Goal: Communication & Community: Answer question/provide support

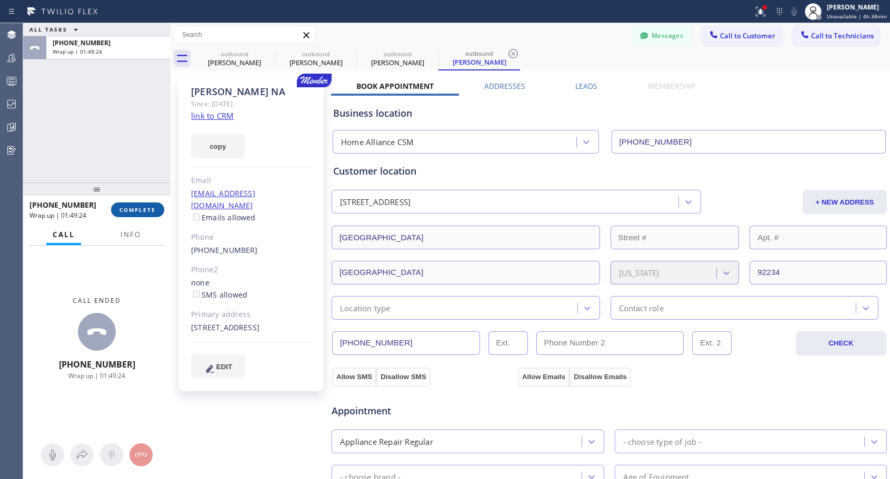
click at [145, 208] on span "COMPLETE" at bounding box center [137, 209] width 36 height 7
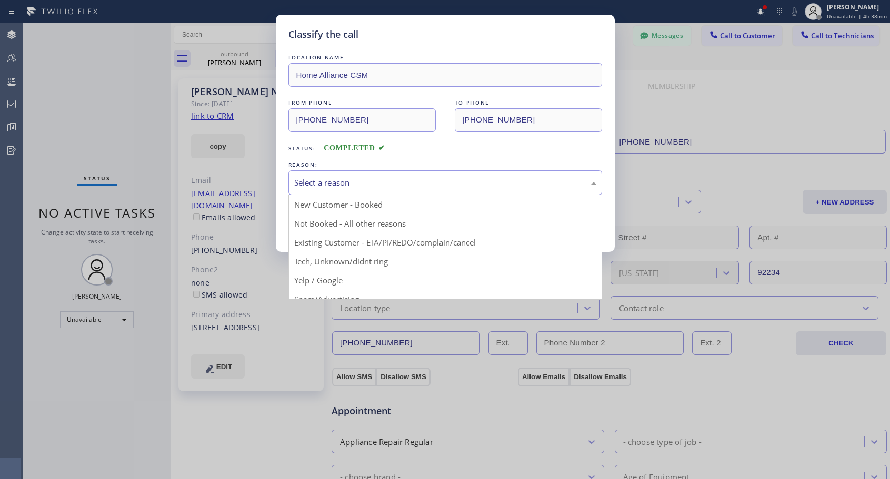
click at [344, 186] on div "Select a reason" at bounding box center [445, 183] width 302 height 12
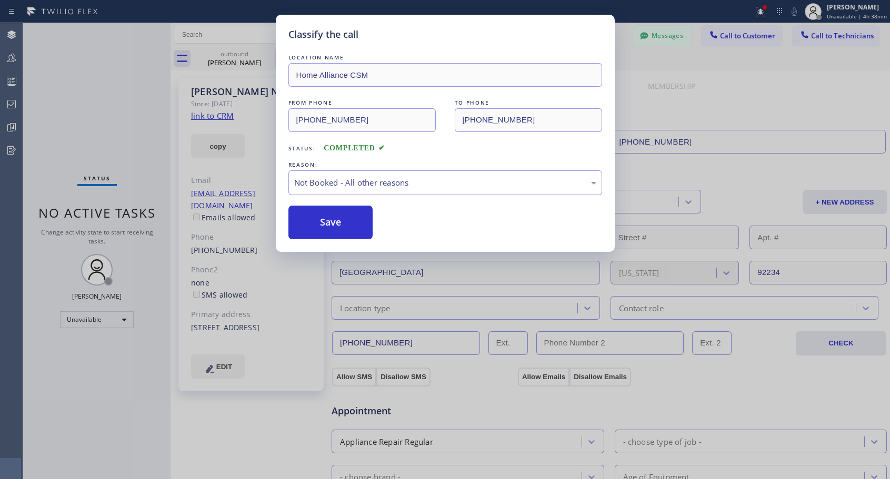
click at [332, 226] on button "Save" at bounding box center [330, 223] width 85 height 34
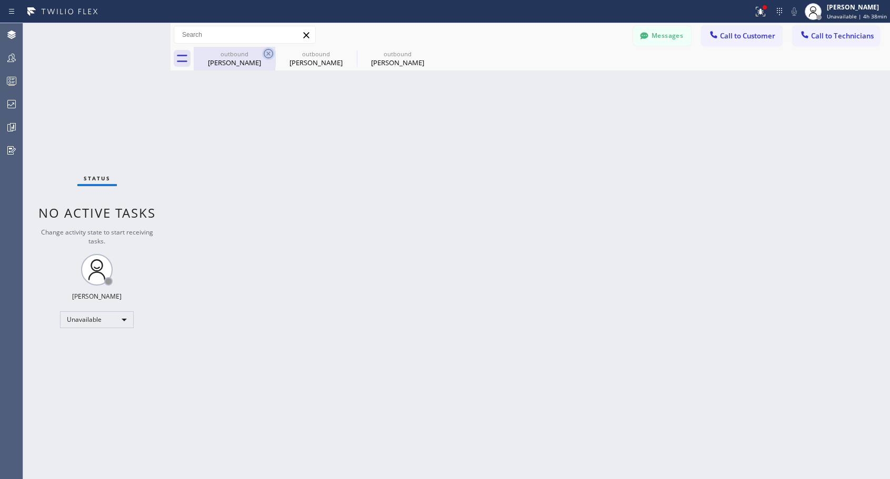
click at [265, 50] on icon at bounding box center [268, 53] width 13 height 13
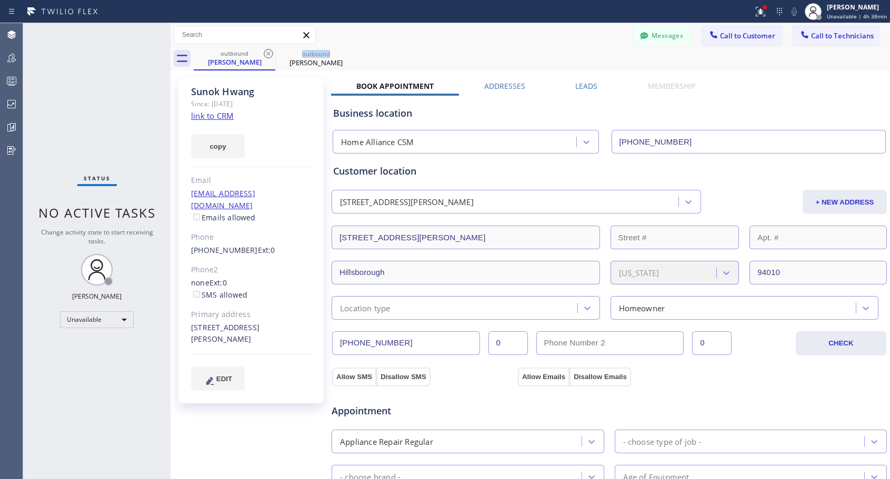
click at [265, 50] on icon at bounding box center [268, 53] width 13 height 13
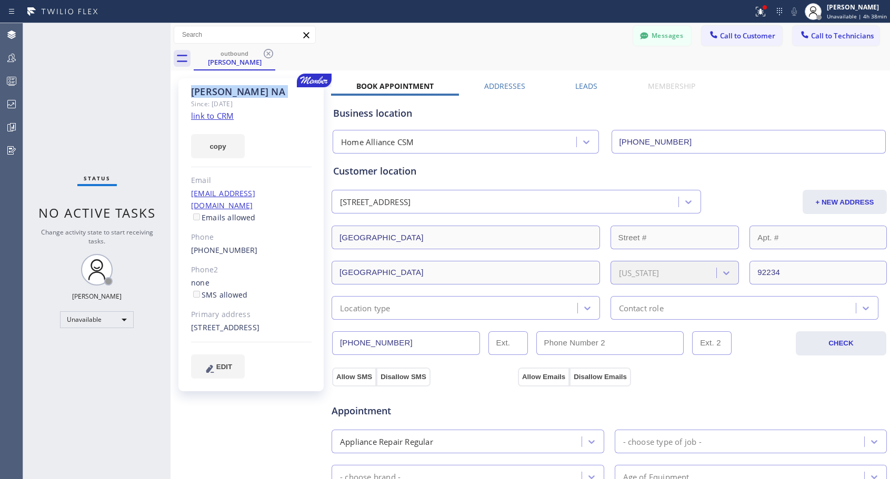
click at [265, 50] on icon at bounding box center [268, 53] width 13 height 13
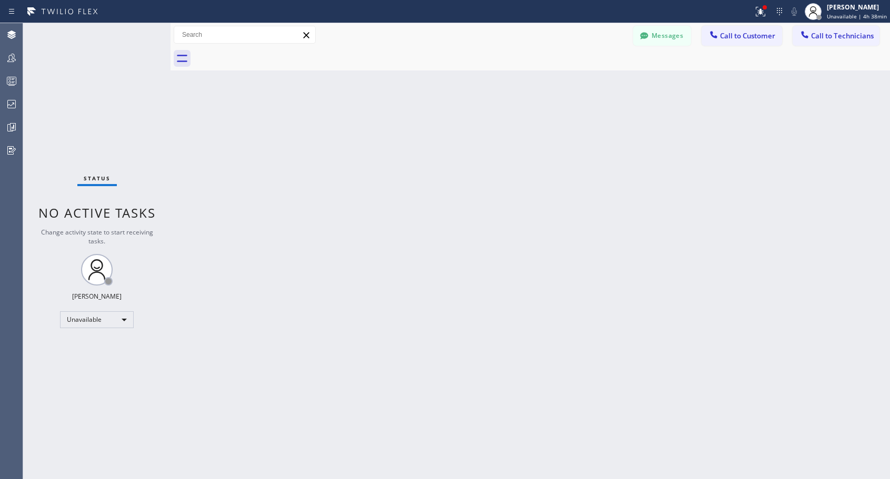
click at [265, 50] on div at bounding box center [542, 59] width 696 height 24
click at [744, 33] on span "Call to Customer" at bounding box center [747, 35] width 55 height 9
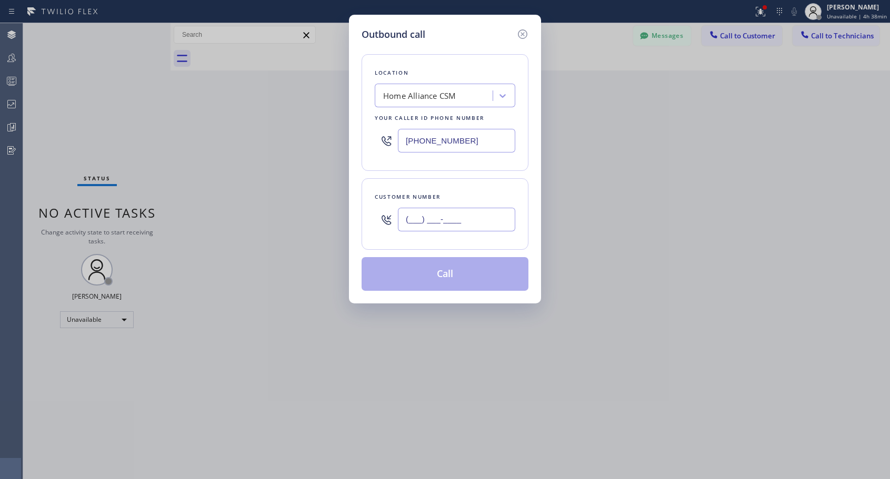
click at [436, 218] on input "(___) ___-____" at bounding box center [456, 220] width 117 height 24
paste input "480) 948-2155"
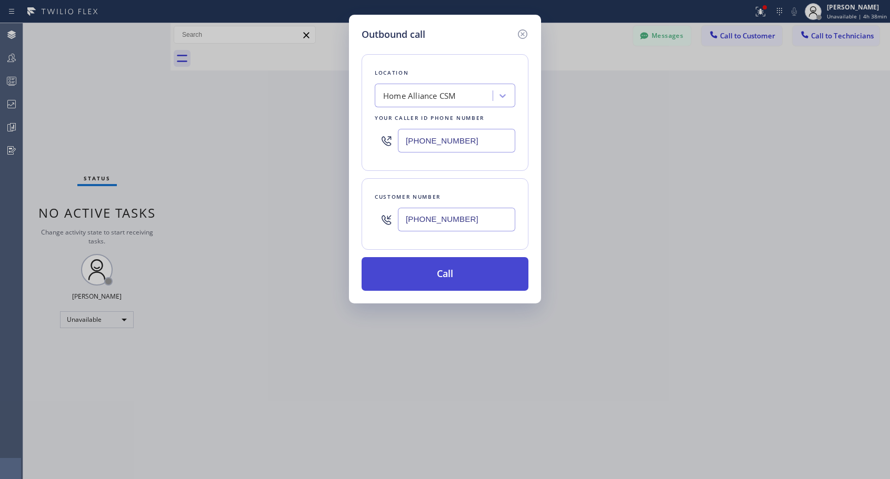
type input "[PHONE_NUMBER]"
click at [441, 278] on button "Call" at bounding box center [445, 274] width 167 height 34
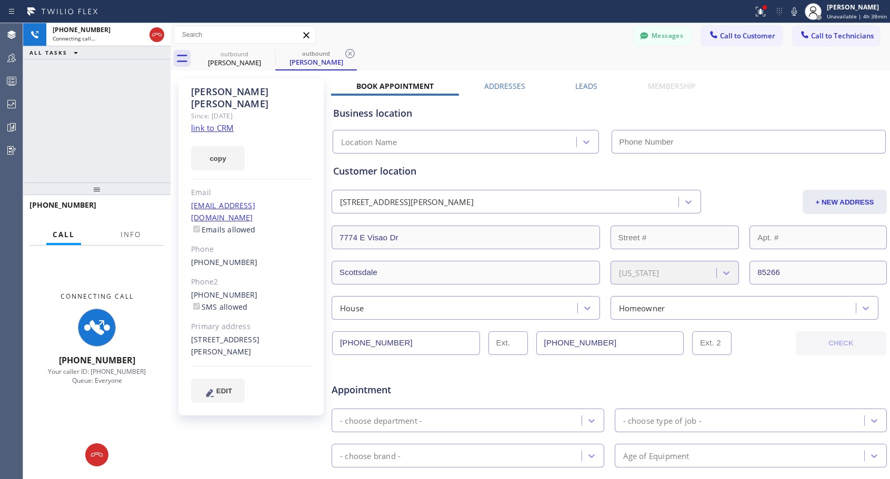
type input "[PHONE_NUMBER]"
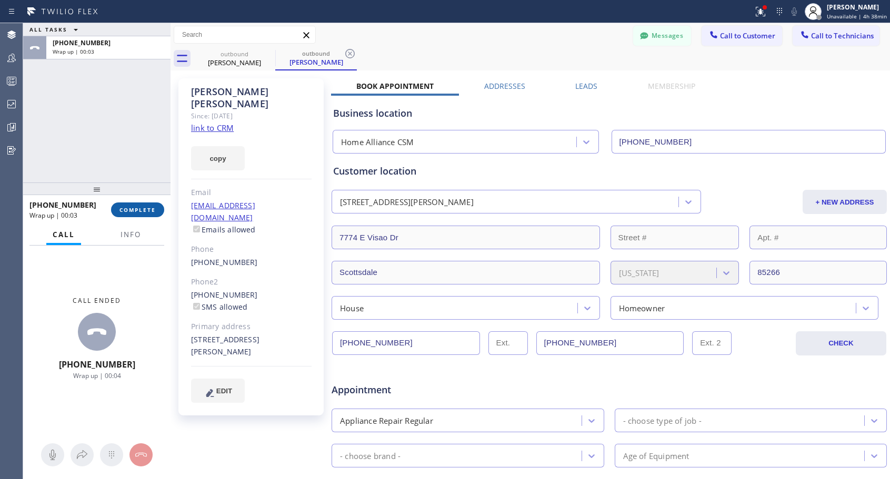
click at [136, 209] on span "COMPLETE" at bounding box center [137, 209] width 36 height 7
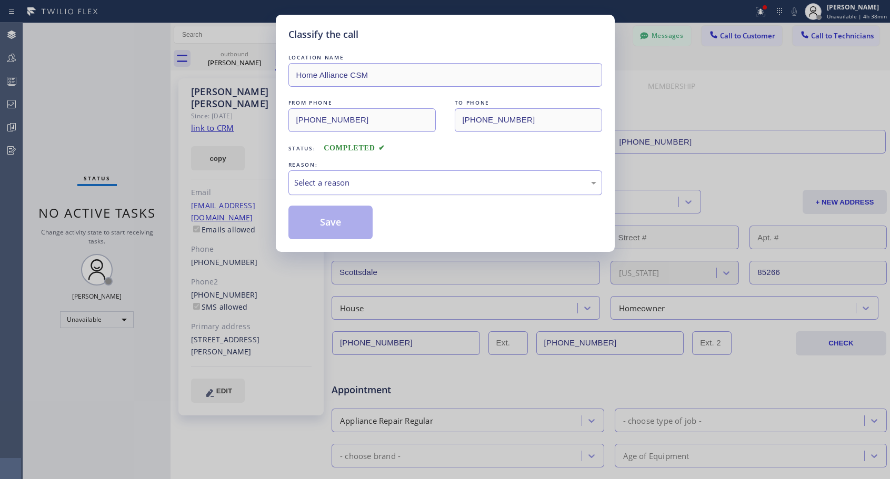
click at [384, 181] on div "Select a reason" at bounding box center [445, 183] width 302 height 12
click at [330, 225] on button "Save" at bounding box center [330, 223] width 85 height 34
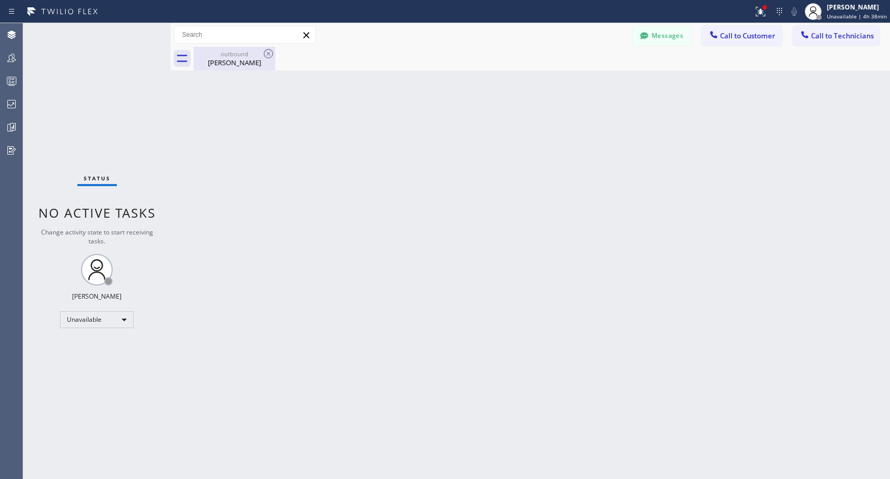
click at [236, 59] on div "[PERSON_NAME]" at bounding box center [234, 62] width 79 height 9
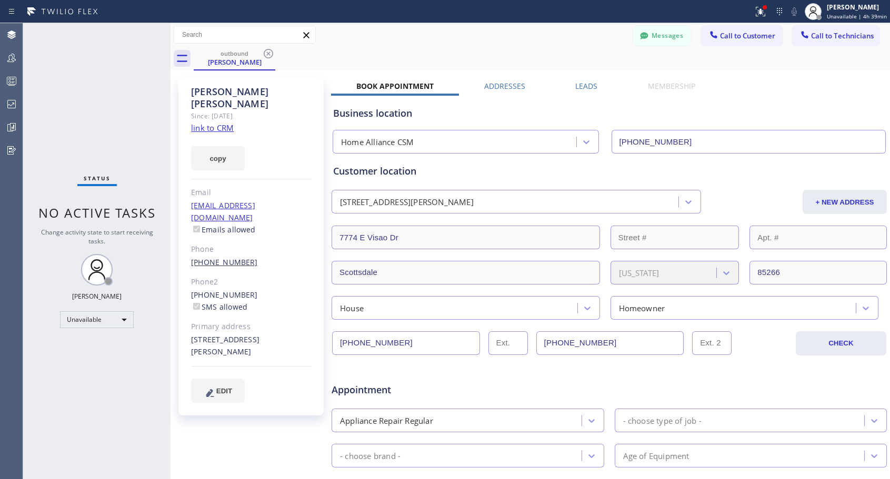
click at [220, 257] on link "[PHONE_NUMBER]" at bounding box center [224, 262] width 67 height 10
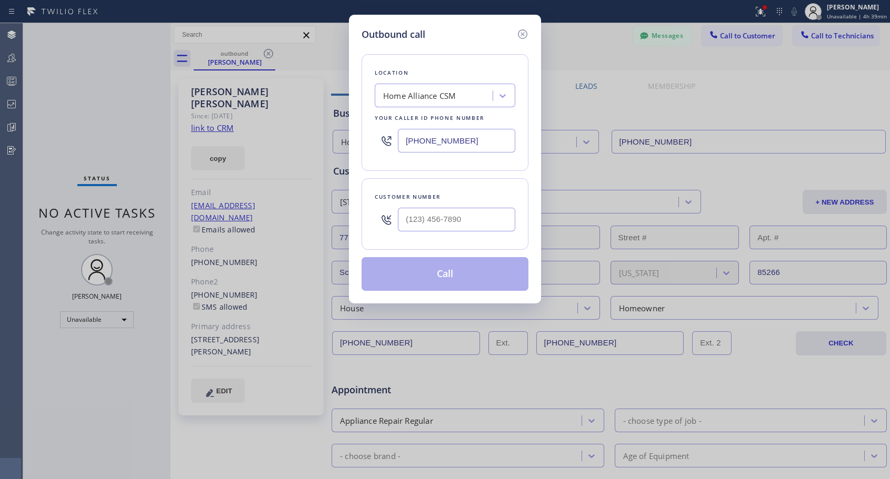
type input "[PHONE_NUMBER]"
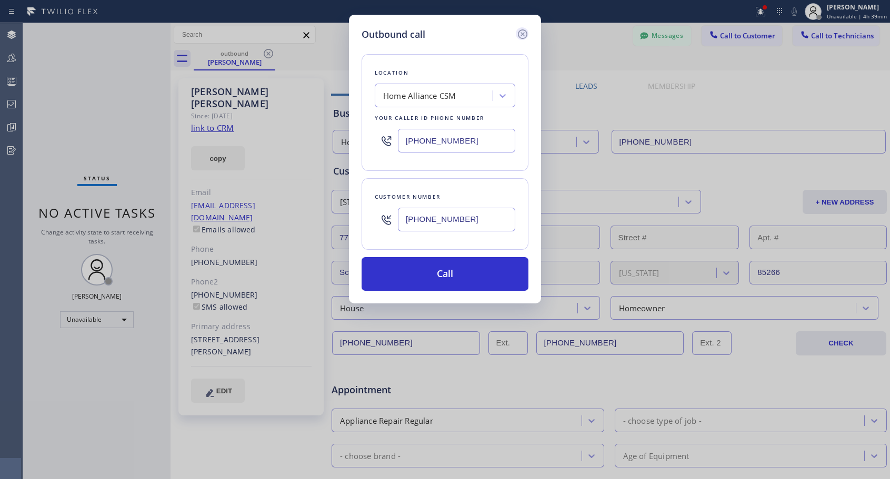
click at [525, 31] on icon at bounding box center [522, 33] width 9 height 9
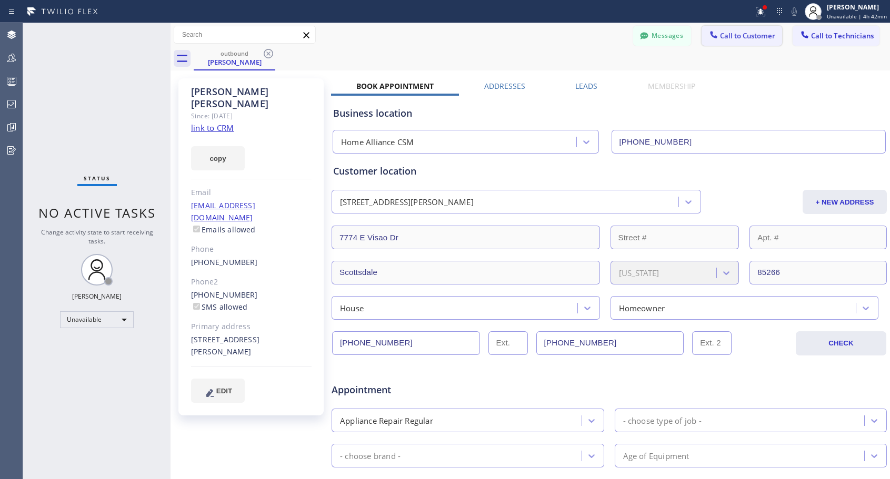
click at [766, 35] on span "Call to Customer" at bounding box center [747, 35] width 55 height 9
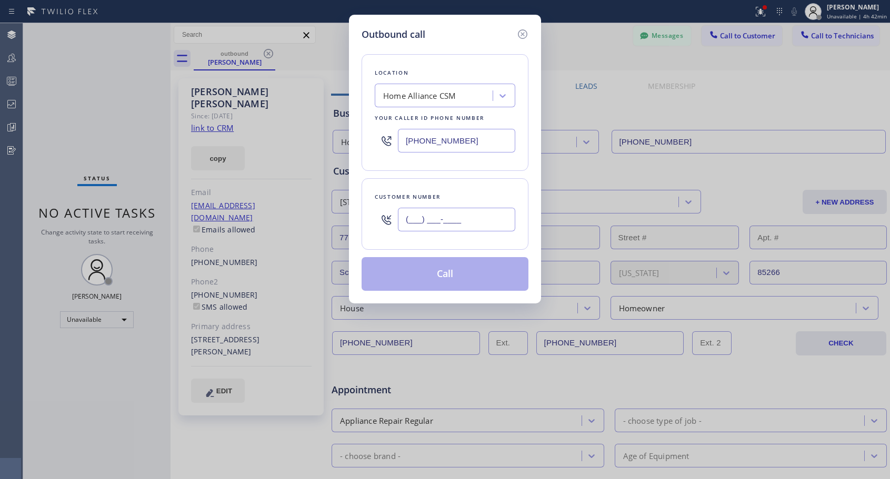
click at [447, 216] on input "(___) ___-____" at bounding box center [456, 220] width 117 height 24
paste input "323) 459-5713"
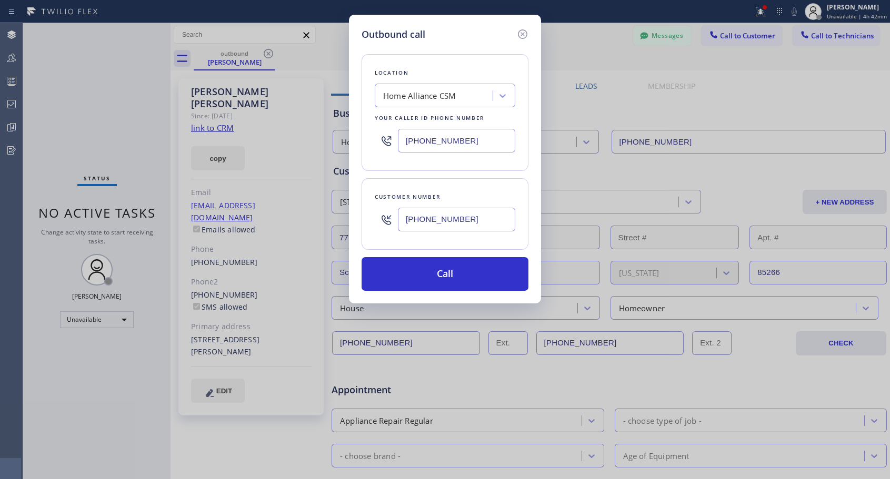
type input "[PHONE_NUMBER]"
click at [442, 272] on button "Call" at bounding box center [445, 274] width 167 height 34
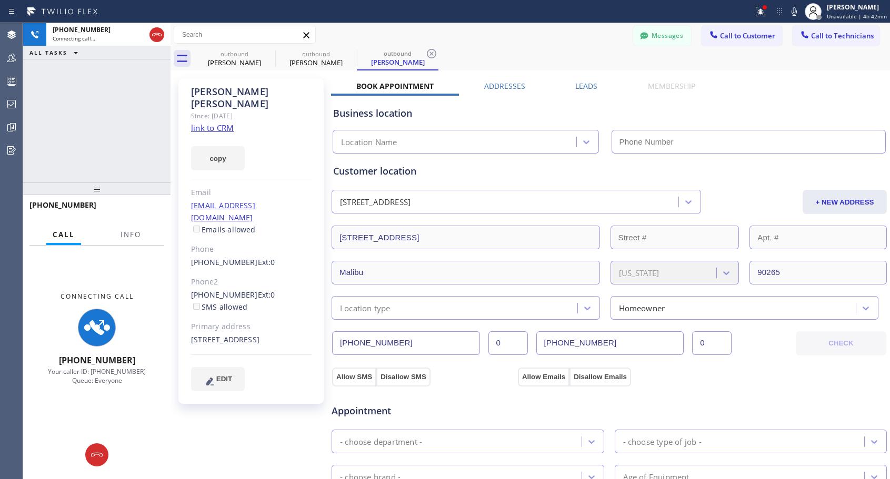
type input "[PHONE_NUMBER]"
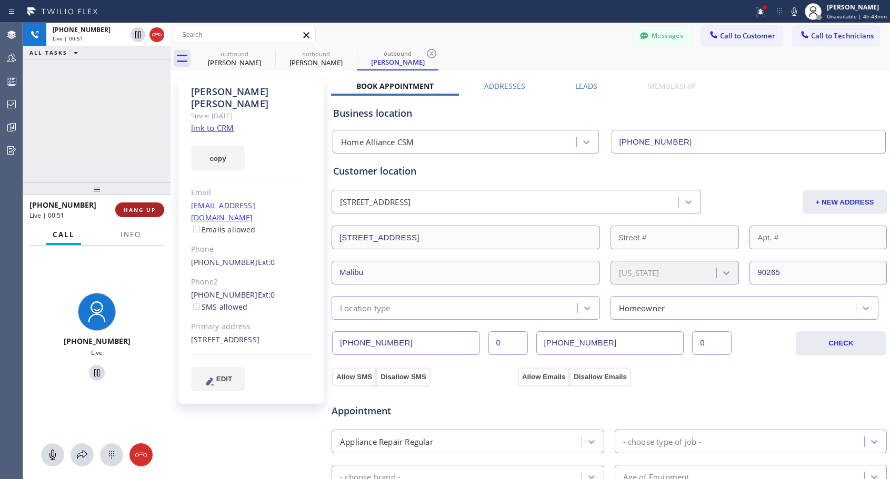
click at [131, 208] on span "HANG UP" at bounding box center [140, 209] width 32 height 7
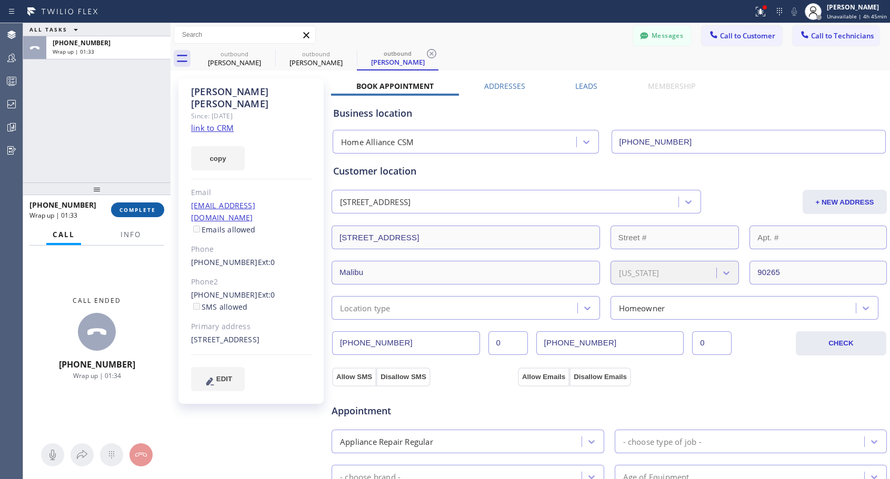
click at [153, 214] on span "COMPLETE" at bounding box center [137, 209] width 36 height 7
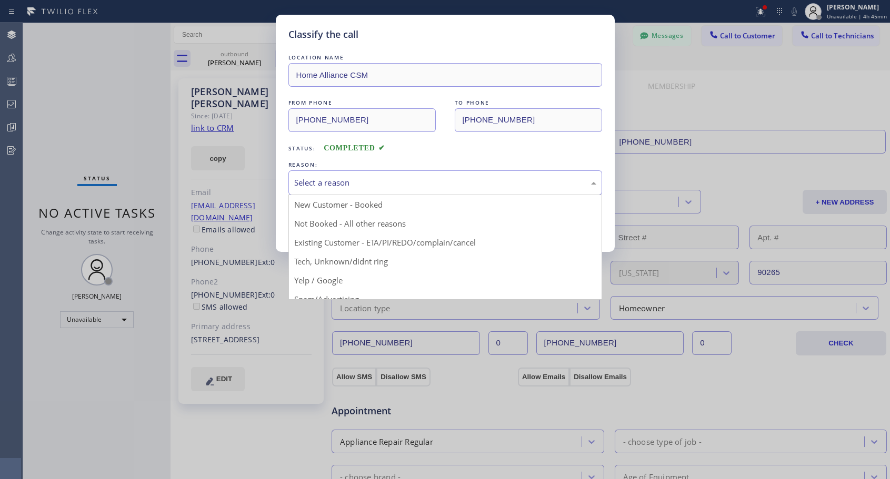
click at [418, 181] on div "Select a reason" at bounding box center [445, 183] width 302 height 12
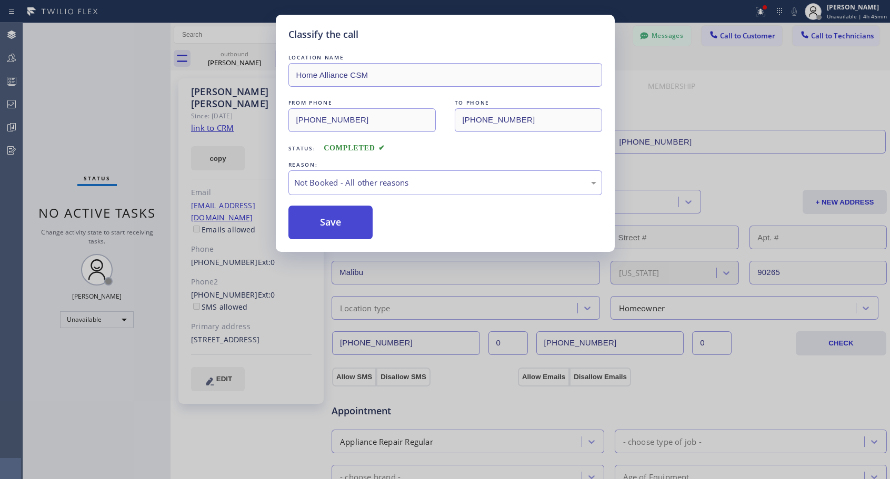
click at [359, 225] on button "Save" at bounding box center [330, 223] width 85 height 34
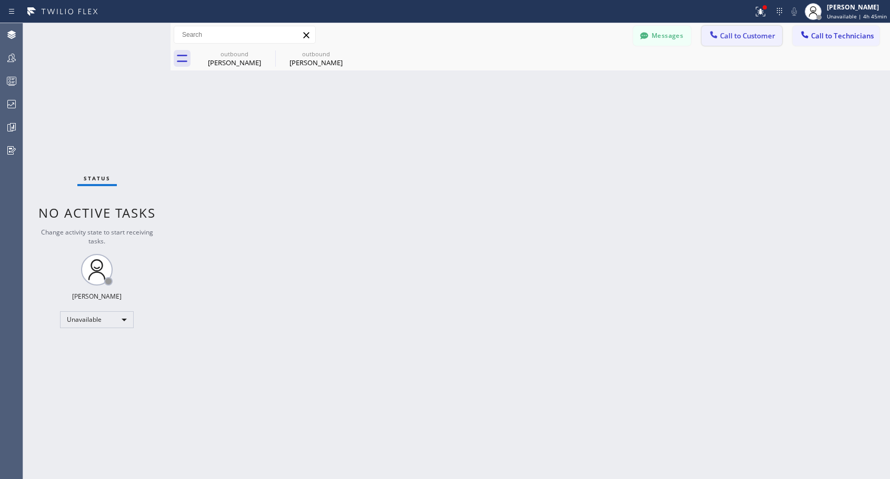
drag, startPoint x: 734, startPoint y: 36, endPoint x: 440, endPoint y: 198, distance: 335.9
click at [734, 37] on span "Call to Customer" at bounding box center [747, 35] width 55 height 9
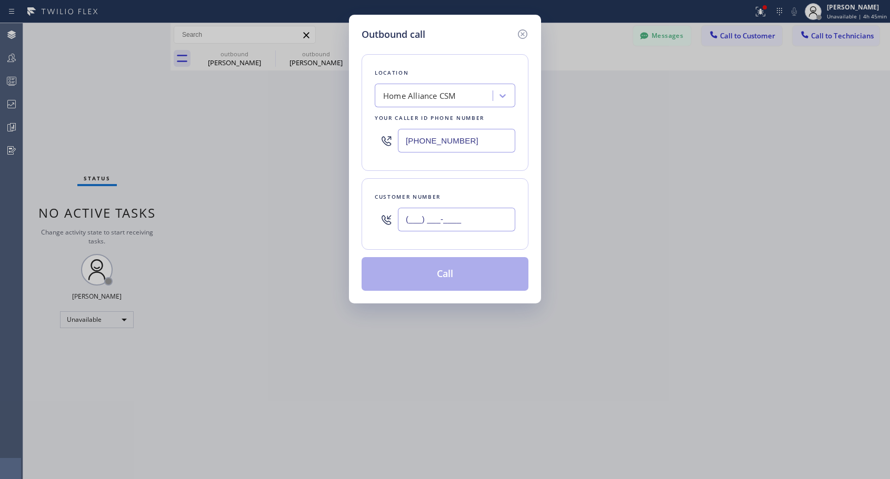
click at [438, 218] on input "(___) ___-____" at bounding box center [456, 220] width 117 height 24
paste input "626) 315-0972"
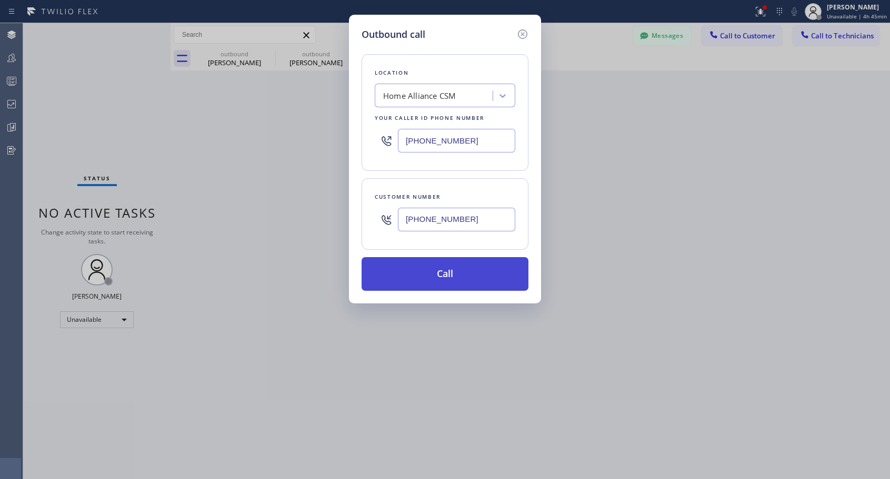
type input "[PHONE_NUMBER]"
click at [447, 272] on button "Call" at bounding box center [445, 274] width 167 height 34
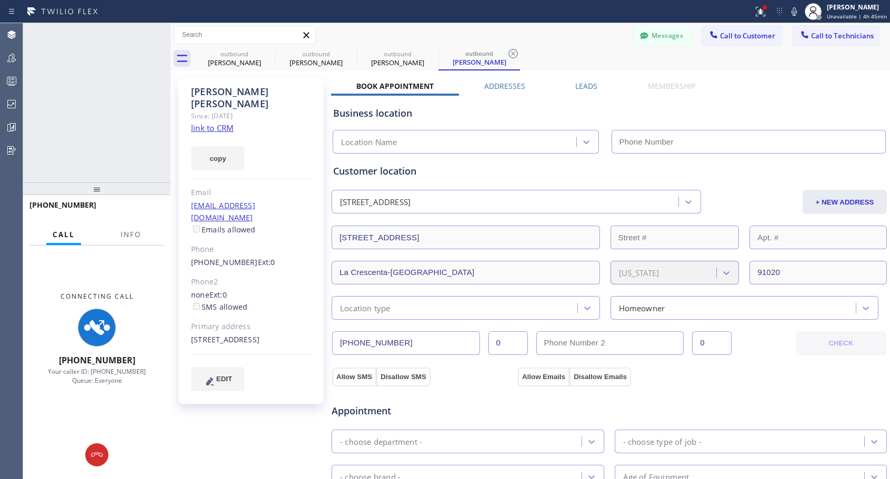
type input "[PHONE_NUMBER]"
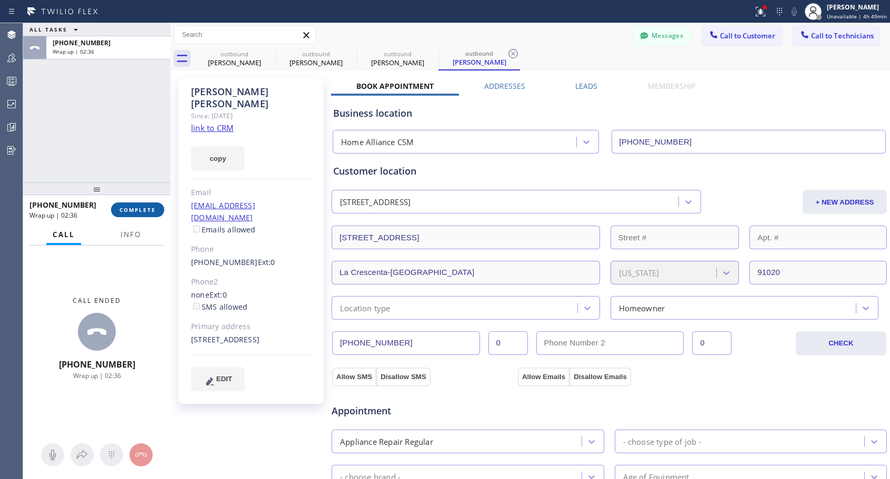
click at [125, 214] on span "COMPLETE" at bounding box center [137, 209] width 36 height 7
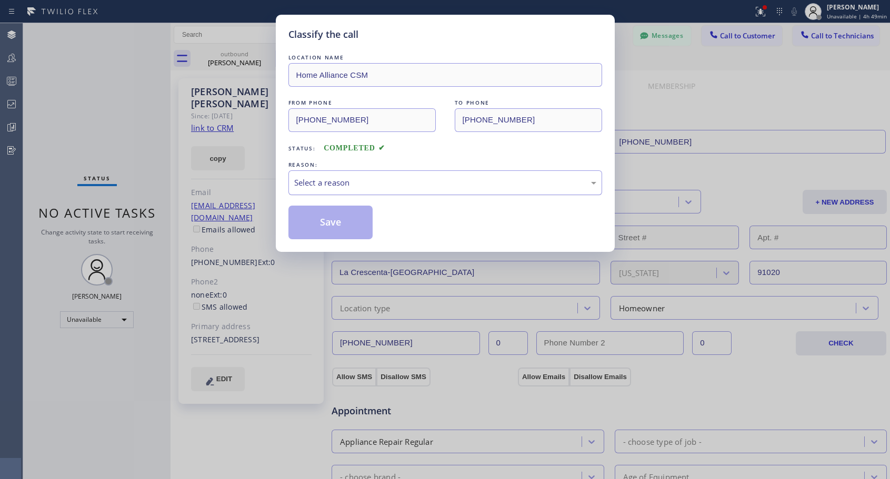
click at [359, 189] on div "Select a reason" at bounding box center [445, 183] width 314 height 25
click at [335, 227] on button "Save" at bounding box center [330, 223] width 85 height 34
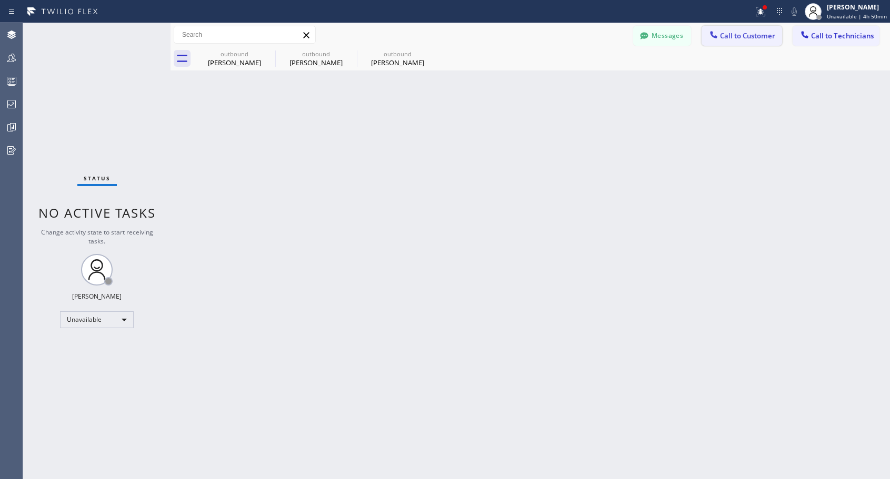
click at [721, 37] on span "Call to Customer" at bounding box center [747, 35] width 55 height 9
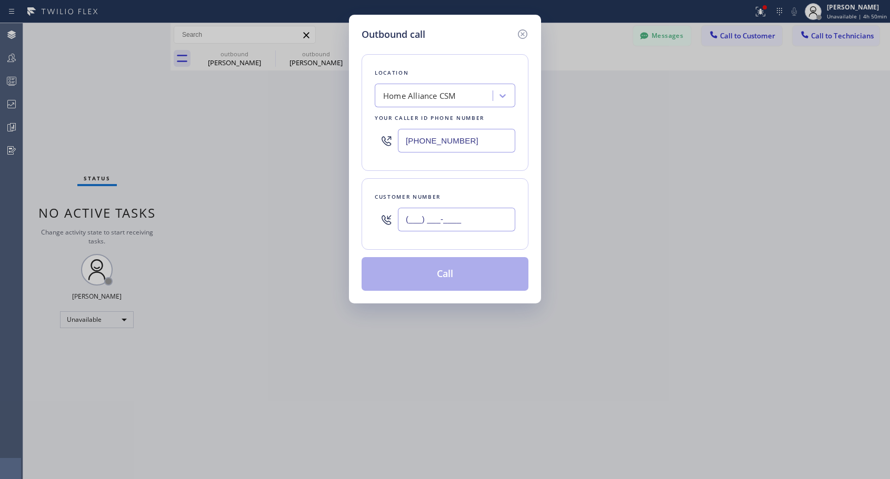
click at [441, 222] on input "(___) ___-____" at bounding box center [456, 220] width 117 height 24
paste input "415) 608-0221"
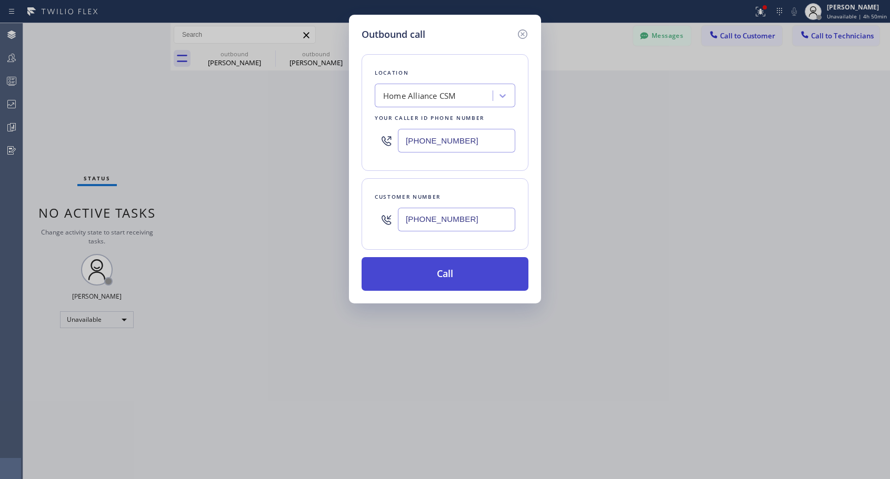
type input "[PHONE_NUMBER]"
click at [458, 281] on button "Call" at bounding box center [445, 274] width 167 height 34
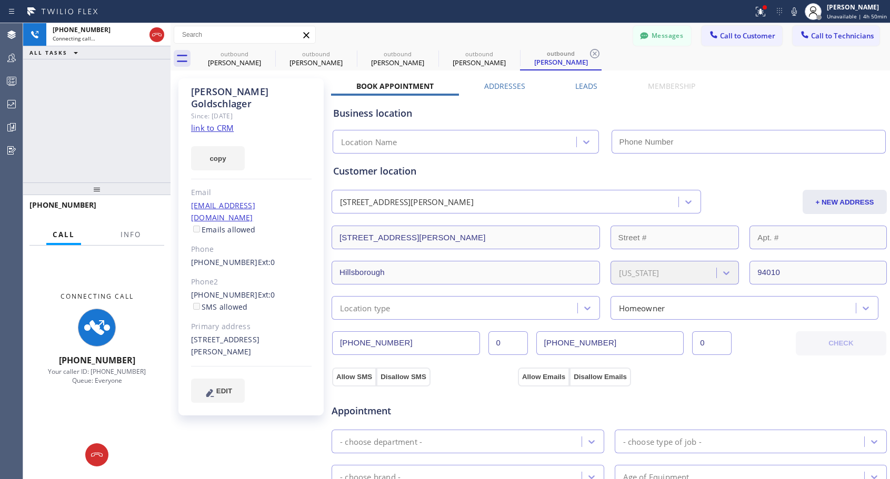
type input "[PHONE_NUMBER]"
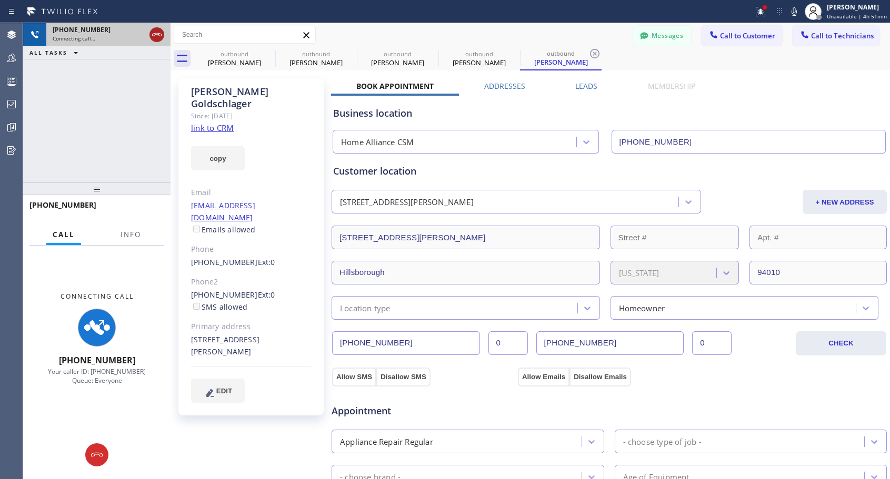
click at [157, 34] on icon at bounding box center [156, 34] width 9 height 3
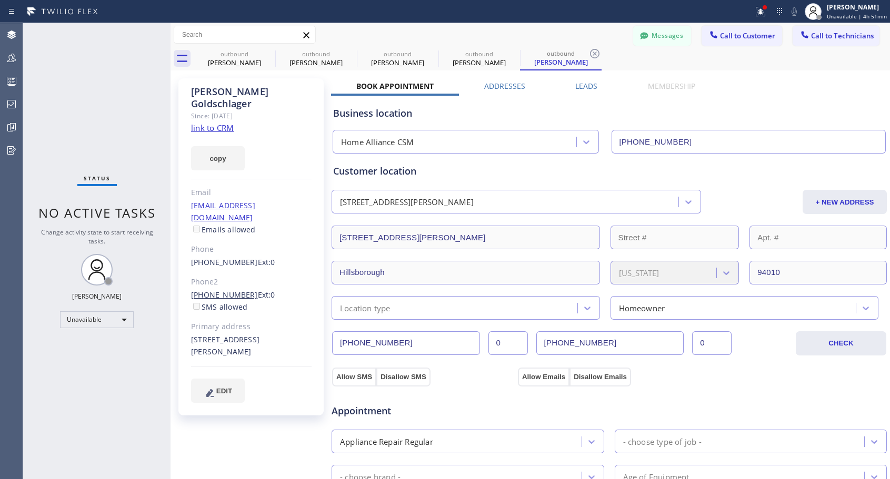
click at [238, 290] on link "[PHONE_NUMBER]" at bounding box center [224, 295] width 67 height 10
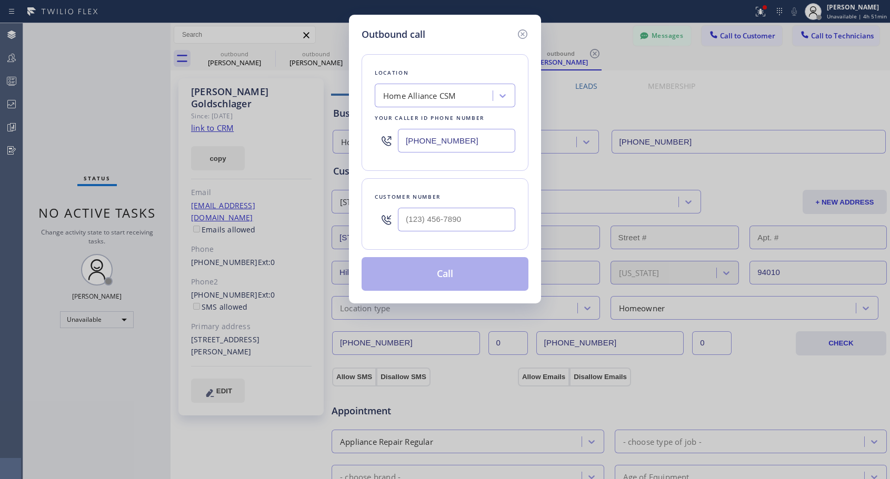
type input "[PHONE_NUMBER]"
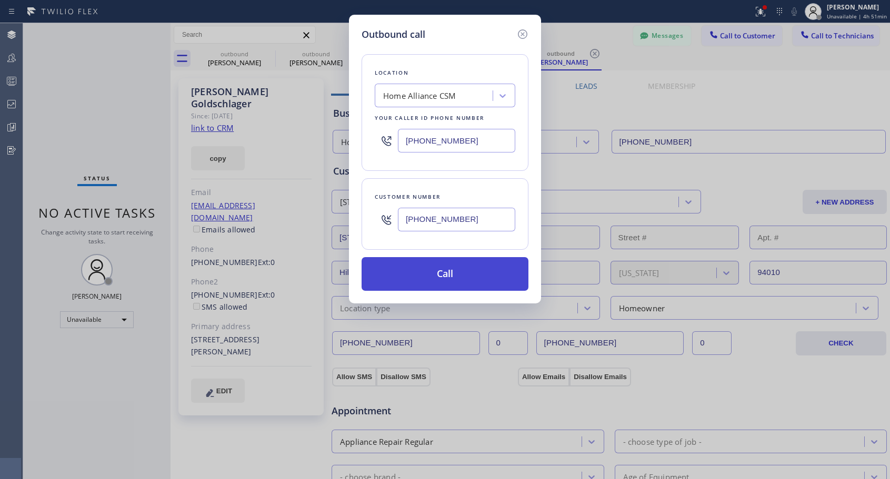
click at [440, 284] on button "Call" at bounding box center [445, 274] width 167 height 34
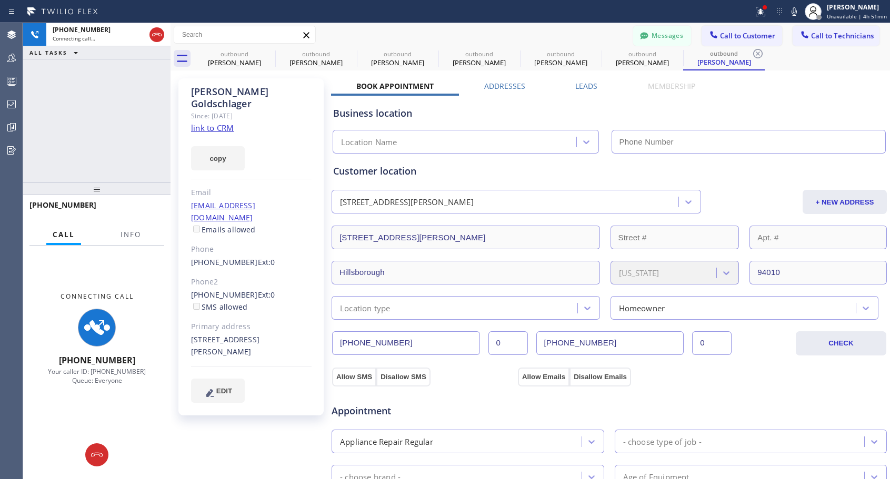
type input "[PHONE_NUMBER]"
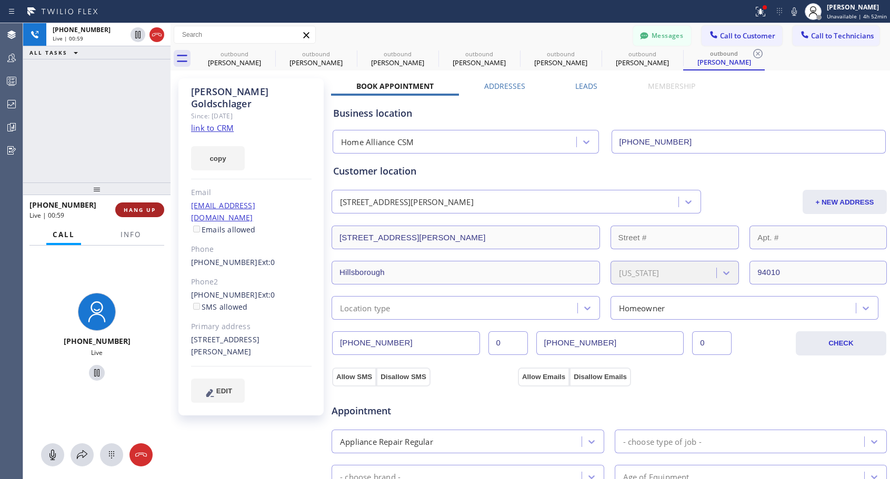
click at [131, 207] on span "HANG UP" at bounding box center [140, 209] width 32 height 7
click at [133, 206] on span "HANG UP" at bounding box center [140, 209] width 32 height 7
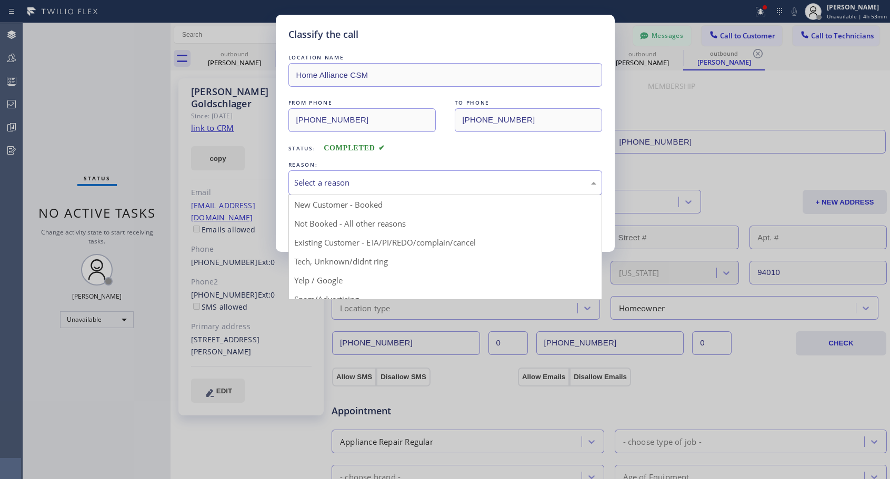
click at [339, 186] on div "Select a reason" at bounding box center [445, 183] width 302 height 12
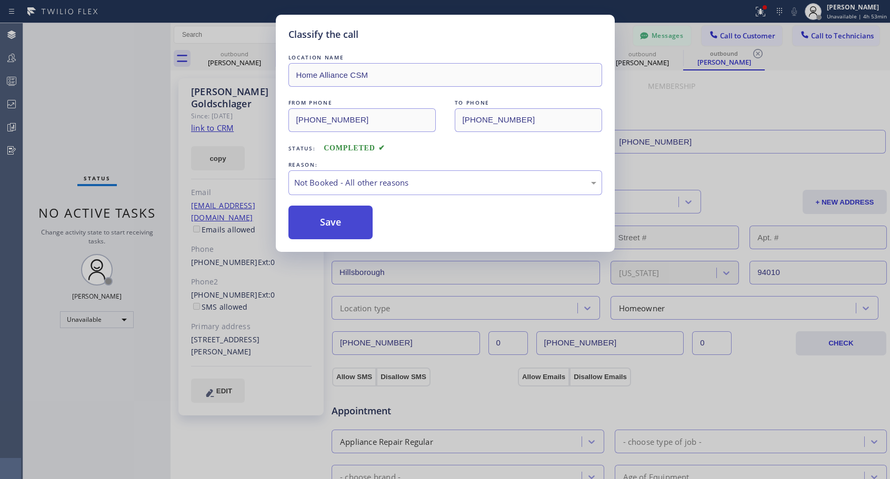
click at [336, 227] on button "Save" at bounding box center [330, 223] width 85 height 34
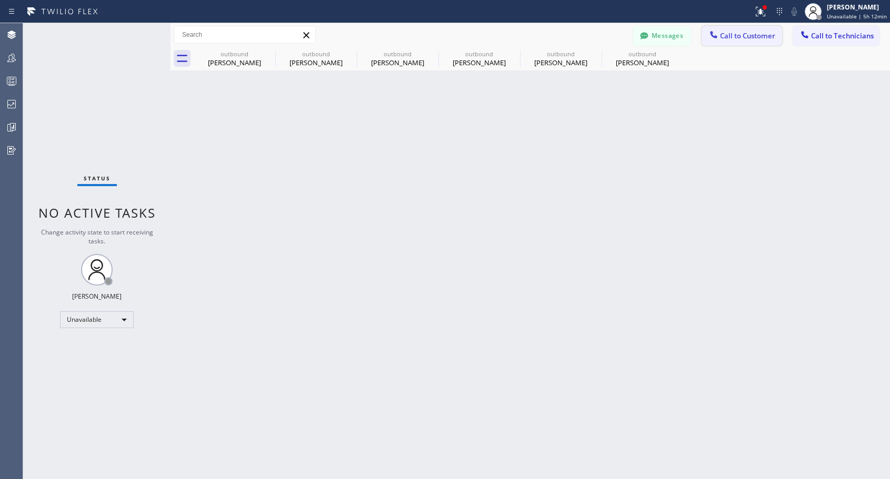
click at [744, 32] on span "Call to Customer" at bounding box center [747, 35] width 55 height 9
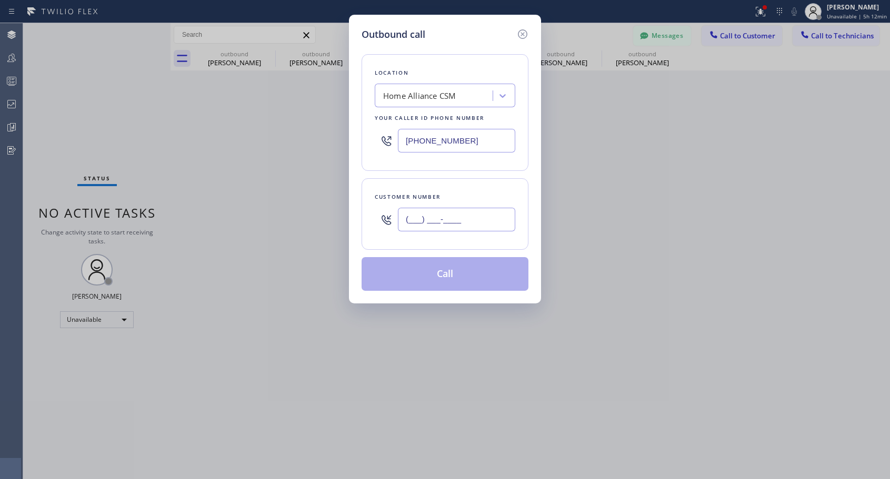
click at [423, 223] on input "(___) ___-____" at bounding box center [456, 220] width 117 height 24
paste input "805) 873-0675"
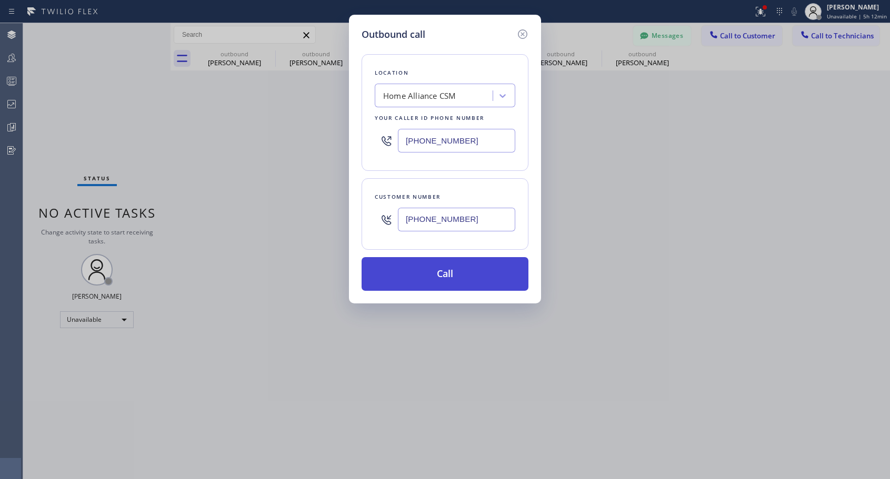
type input "[PHONE_NUMBER]"
click at [446, 275] on button "Call" at bounding box center [445, 274] width 167 height 34
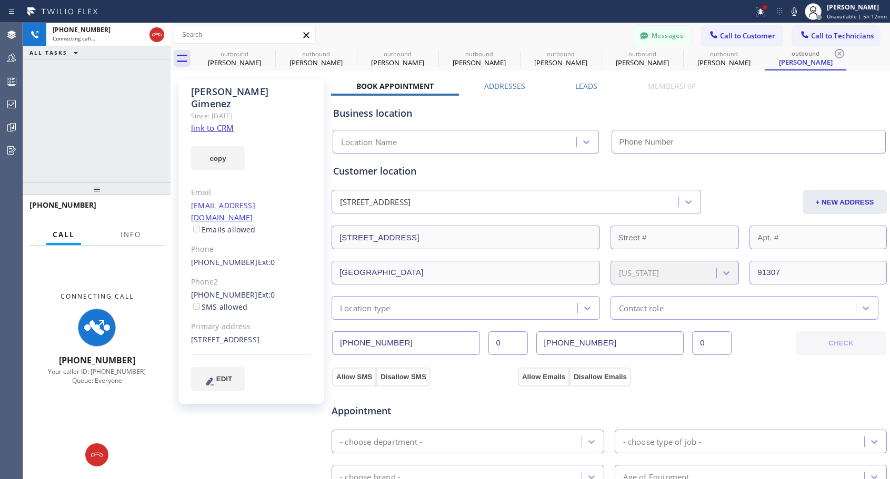
type input "[PHONE_NUMBER]"
click at [517, 23] on div "Status report Issue detected This issue could affect your workflow. Please cont…" at bounding box center [445, 11] width 890 height 23
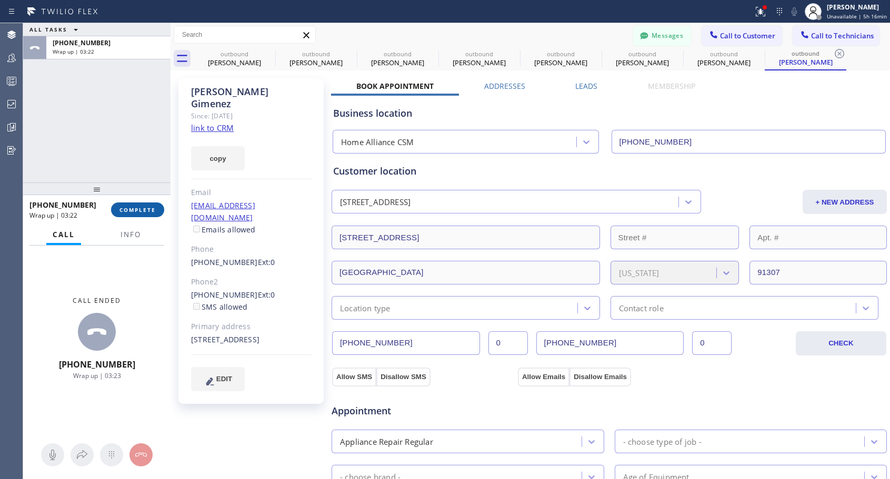
click at [146, 213] on span "COMPLETE" at bounding box center [137, 209] width 36 height 7
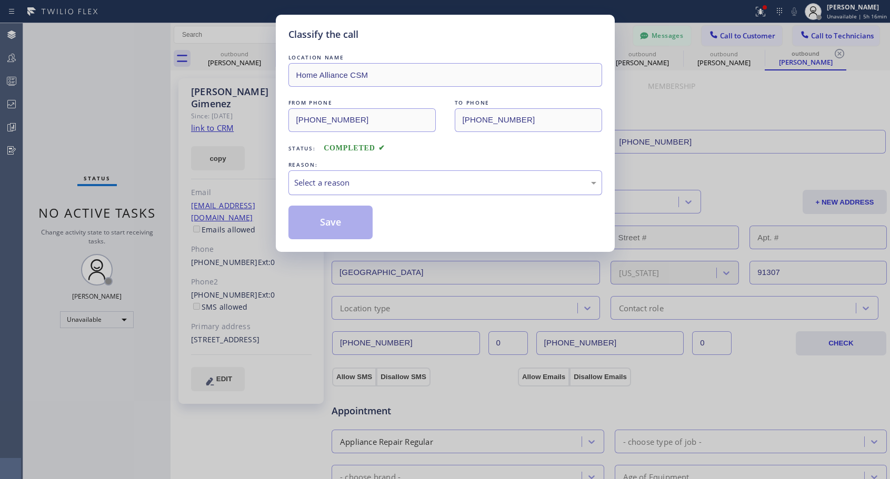
click at [380, 184] on div "Select a reason" at bounding box center [445, 183] width 302 height 12
click at [324, 226] on button "Save" at bounding box center [330, 223] width 85 height 34
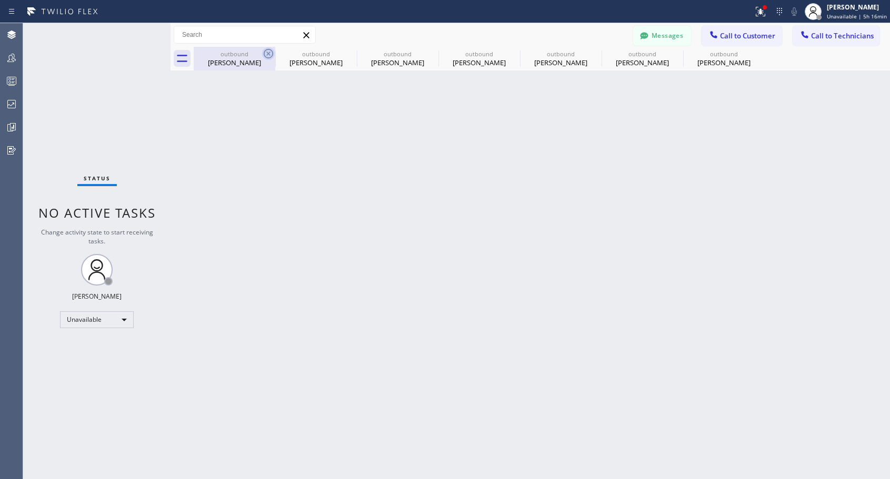
click at [266, 55] on icon at bounding box center [268, 53] width 13 height 13
click at [0, 0] on icon at bounding box center [0, 0] width 0 height 0
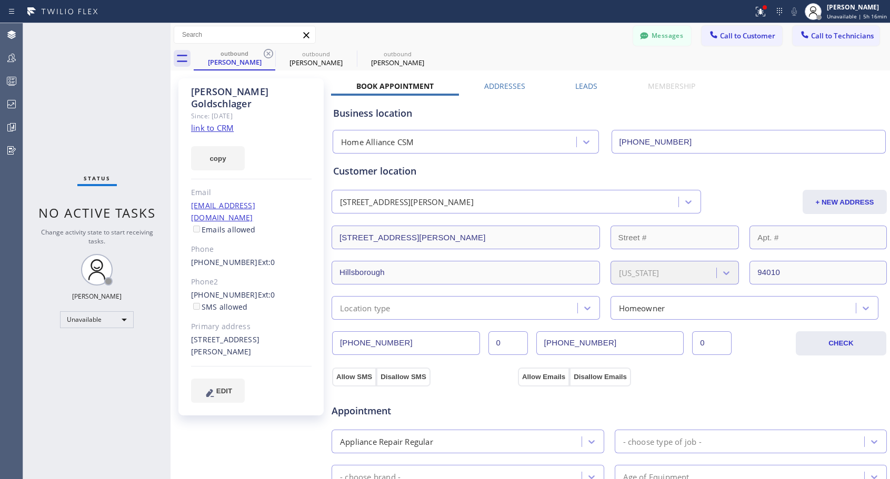
click at [266, 55] on icon at bounding box center [268, 53] width 13 height 13
click at [0, 0] on icon at bounding box center [0, 0] width 0 height 0
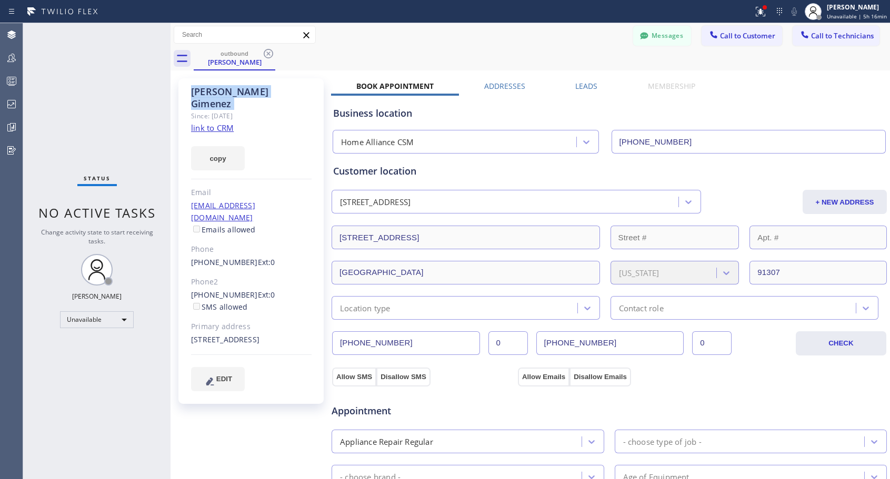
click at [266, 55] on icon at bounding box center [268, 53] width 13 height 13
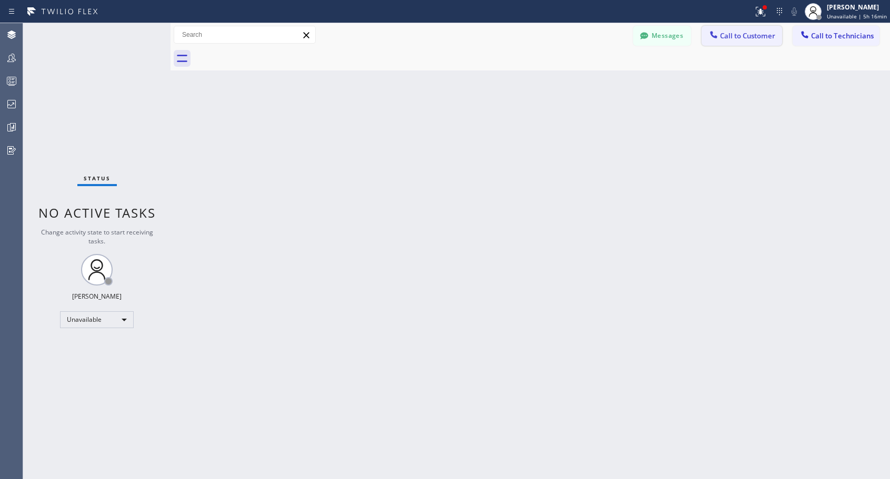
click at [744, 39] on span "Call to Customer" at bounding box center [747, 35] width 55 height 9
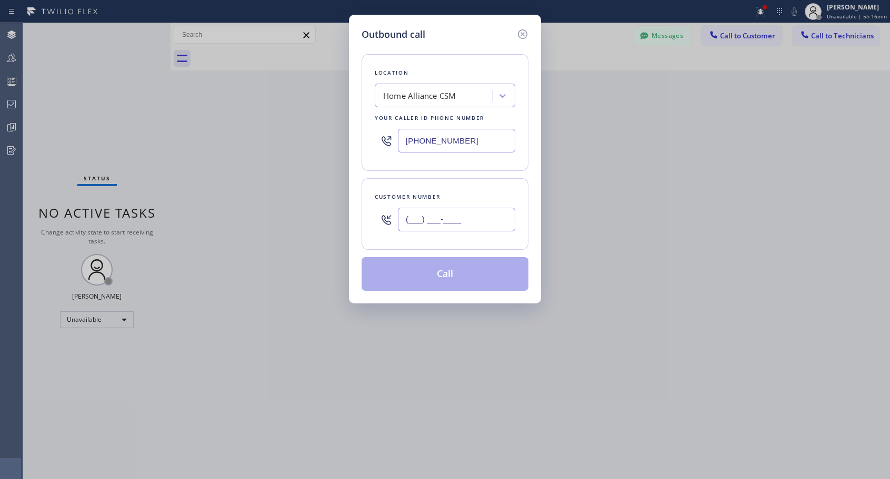
click at [472, 221] on input "(___) ___-____" at bounding box center [456, 220] width 117 height 24
paste input "626) 377-1916"
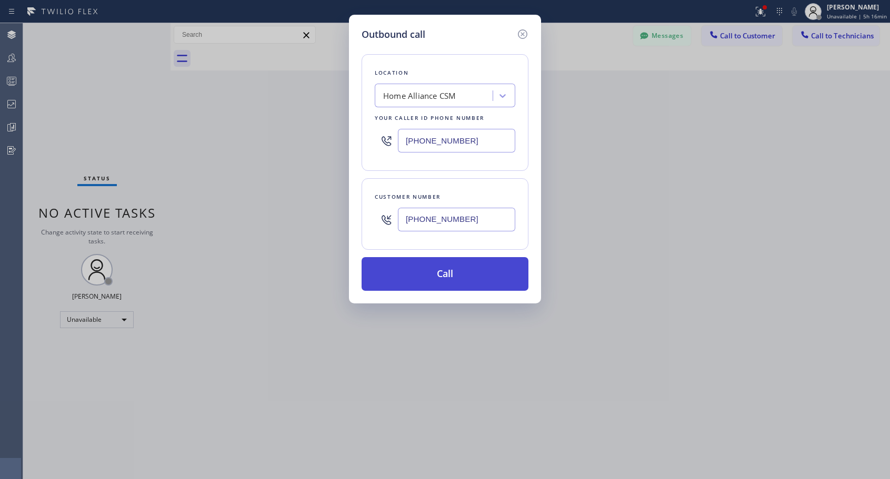
type input "[PHONE_NUMBER]"
click at [462, 279] on button "Call" at bounding box center [445, 274] width 167 height 34
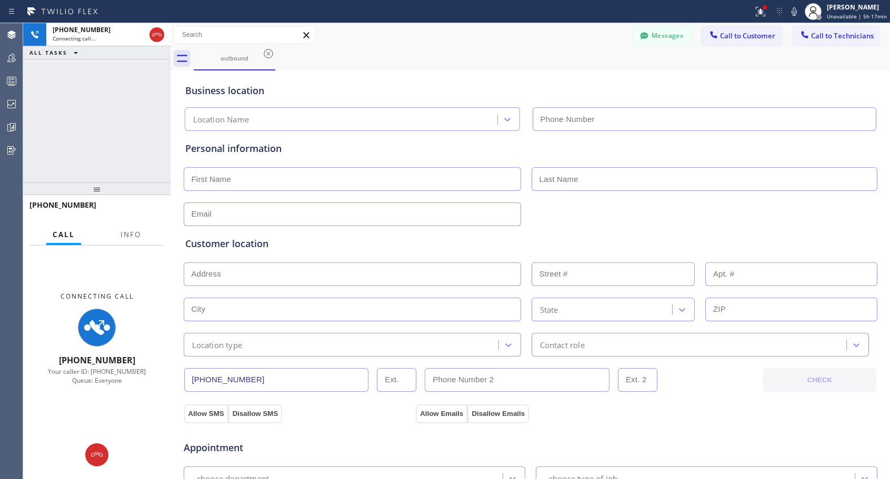
type input "[PHONE_NUMBER]"
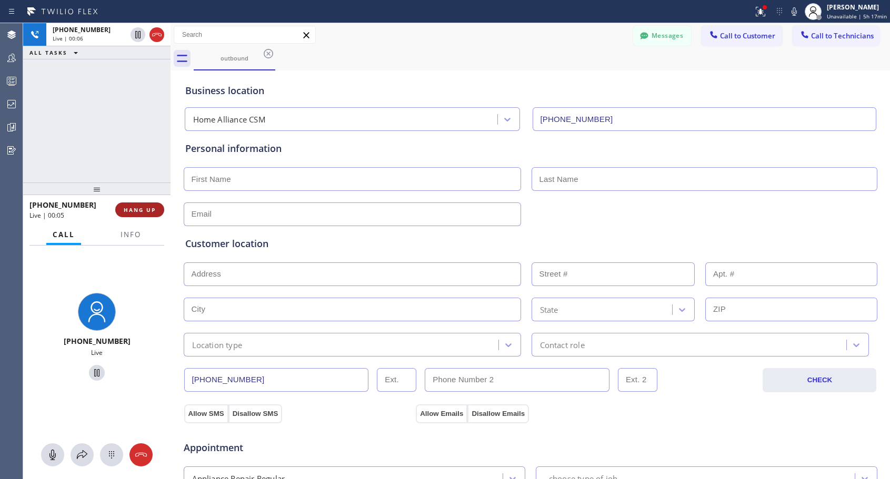
click at [142, 206] on button "HANG UP" at bounding box center [139, 210] width 49 height 15
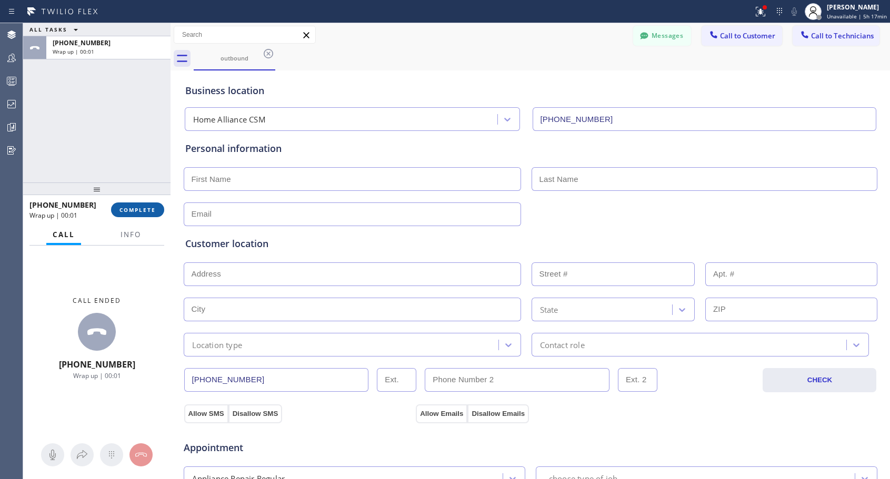
click at [142, 206] on button "COMPLETE" at bounding box center [137, 210] width 53 height 15
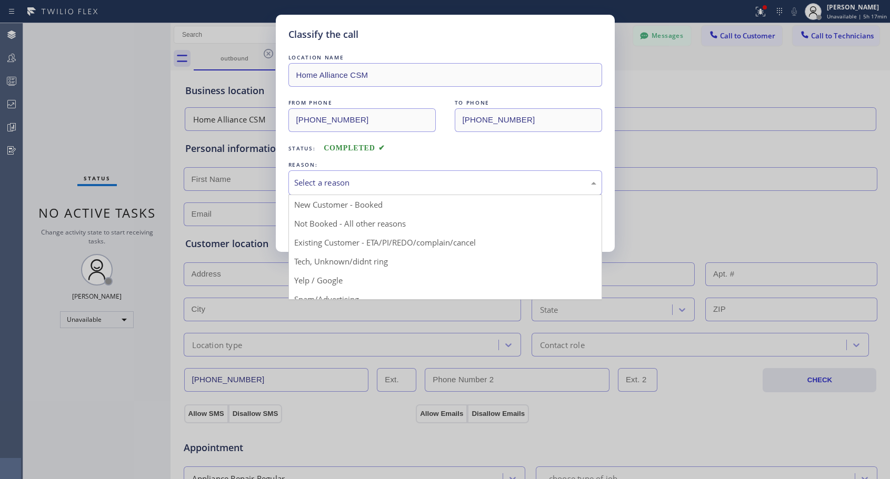
click at [341, 182] on div "Select a reason" at bounding box center [445, 183] width 302 height 12
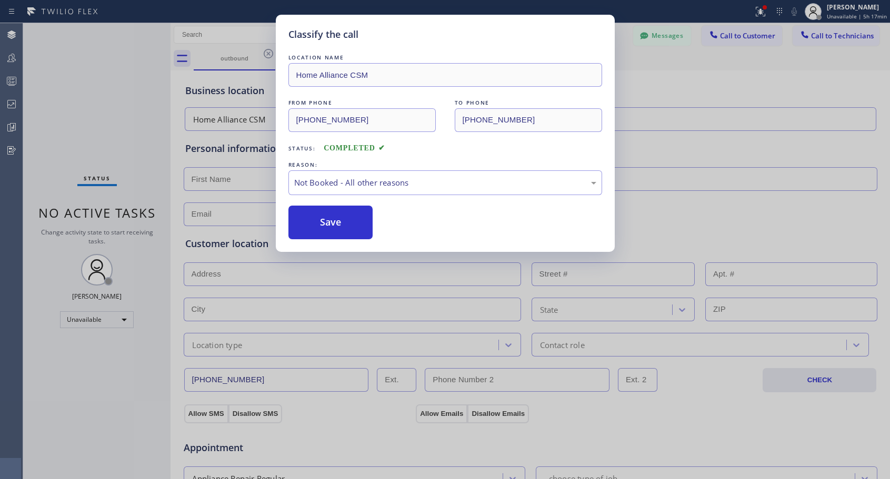
click at [325, 228] on button "Save" at bounding box center [330, 223] width 85 height 34
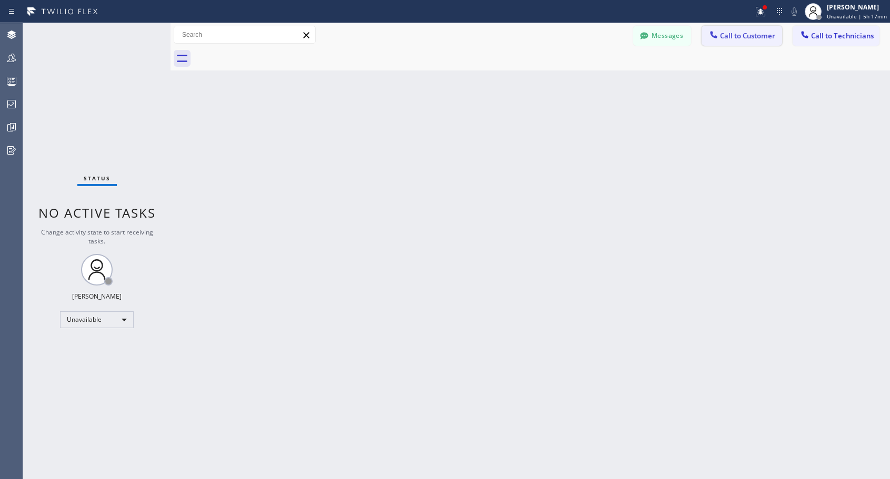
click at [725, 37] on span "Call to Customer" at bounding box center [747, 35] width 55 height 9
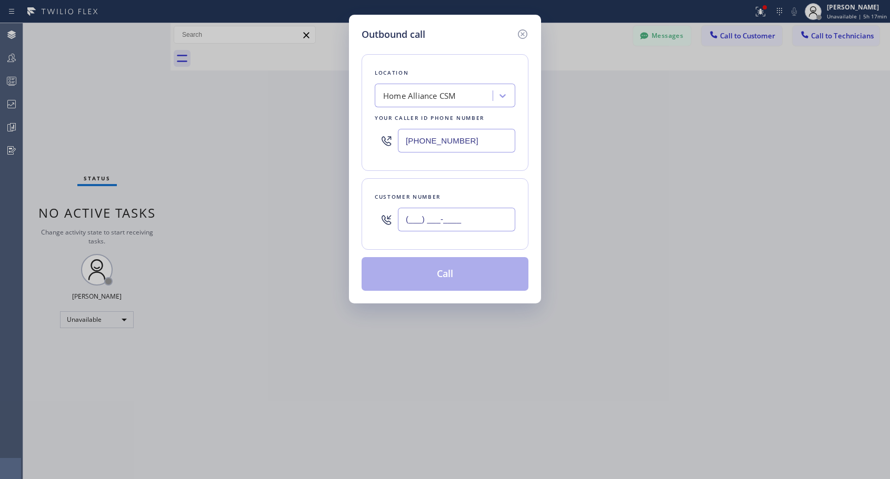
click at [469, 215] on input "(___) ___-____" at bounding box center [456, 220] width 117 height 24
paste input "626) 429-7574"
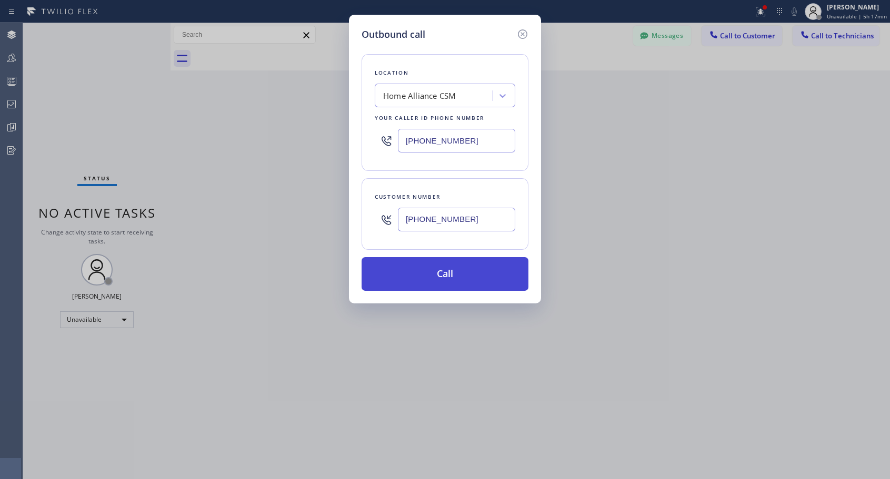
type input "[PHONE_NUMBER]"
click at [442, 277] on button "Call" at bounding box center [445, 274] width 167 height 34
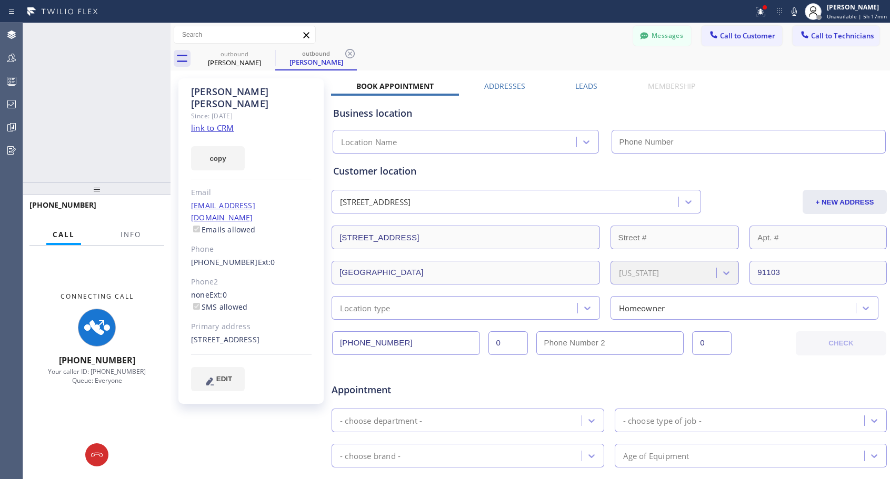
type input "[PHONE_NUMBER]"
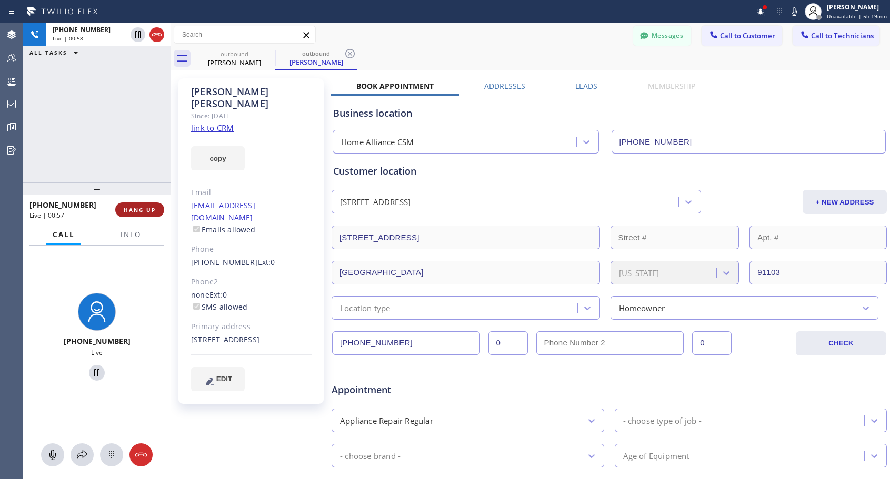
click at [153, 210] on span "HANG UP" at bounding box center [140, 209] width 32 height 7
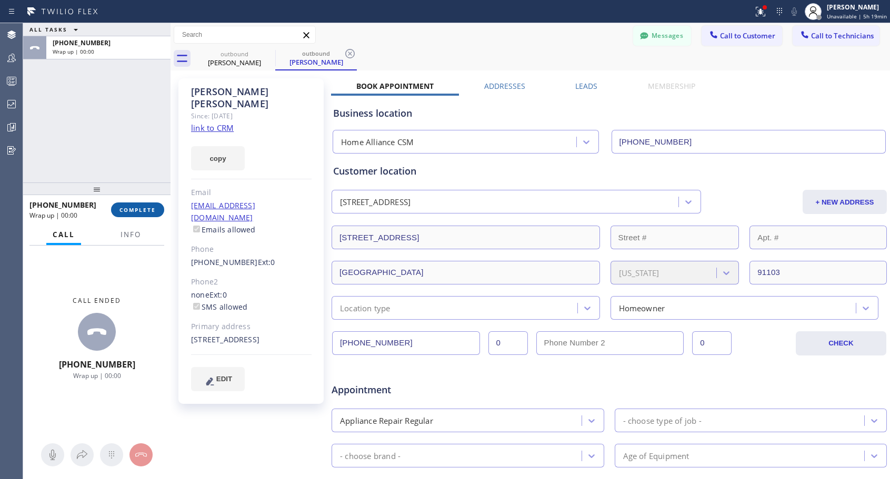
click at [153, 210] on span "COMPLETE" at bounding box center [137, 209] width 36 height 7
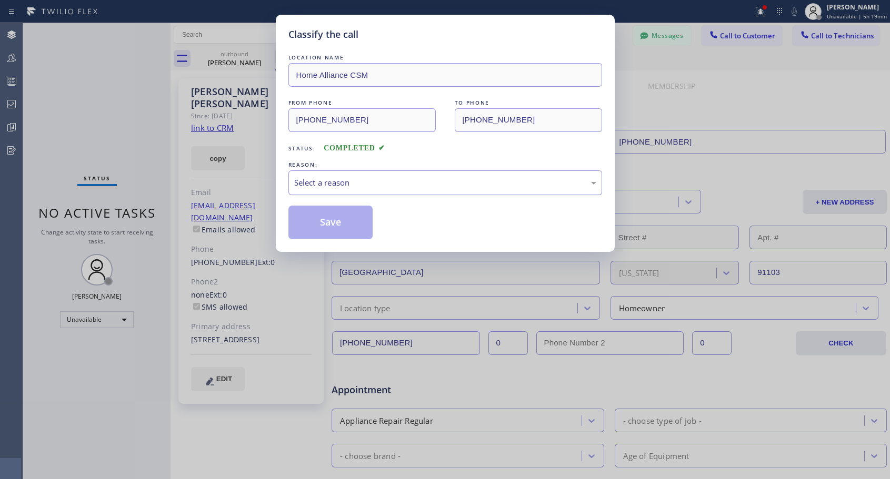
click at [343, 182] on div "Select a reason" at bounding box center [445, 183] width 302 height 12
click at [327, 226] on button "Save" at bounding box center [330, 223] width 85 height 34
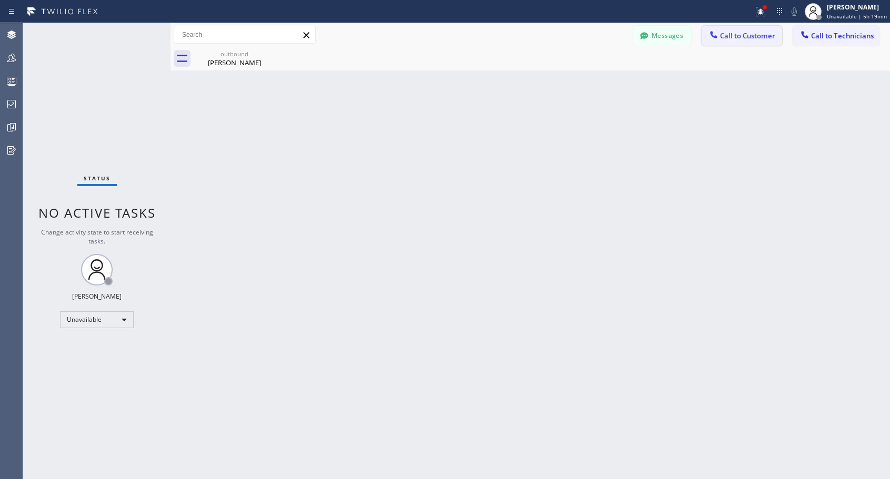
click at [728, 35] on span "Call to Customer" at bounding box center [747, 35] width 55 height 9
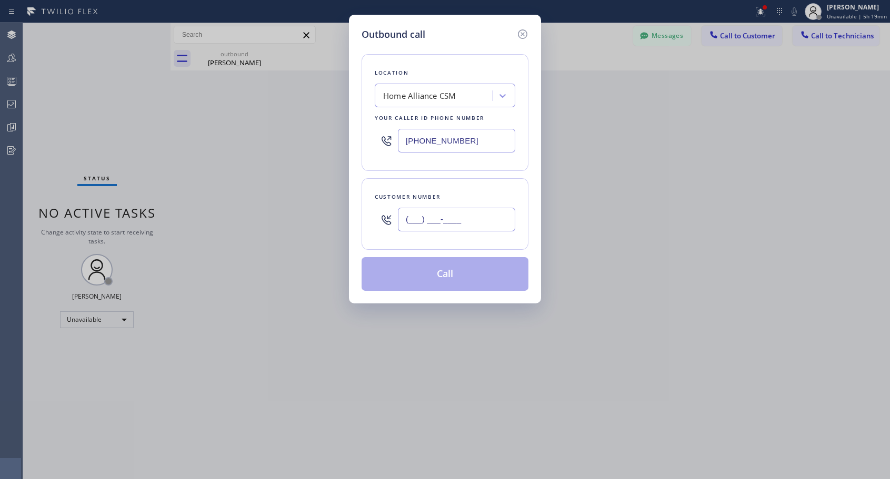
click at [478, 217] on input "(___) ___-____" at bounding box center [456, 220] width 117 height 24
paste input "206) 941-9166"
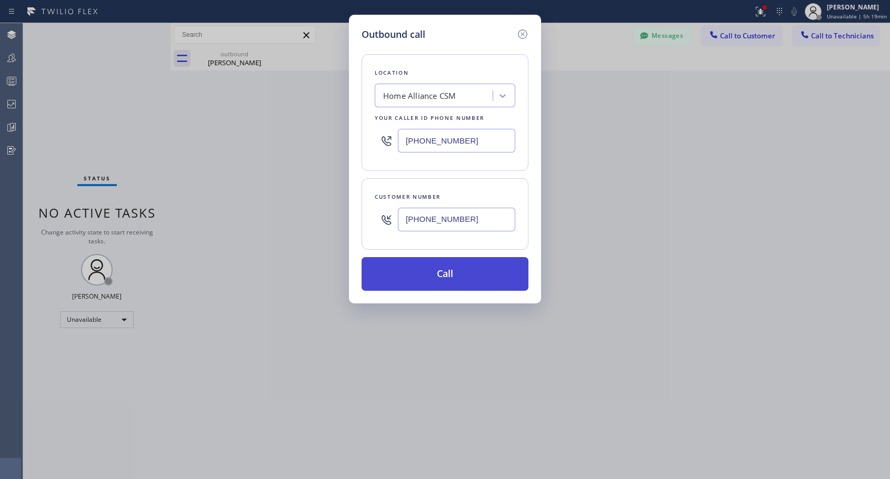
type input "[PHONE_NUMBER]"
click at [470, 275] on button "Call" at bounding box center [445, 274] width 167 height 34
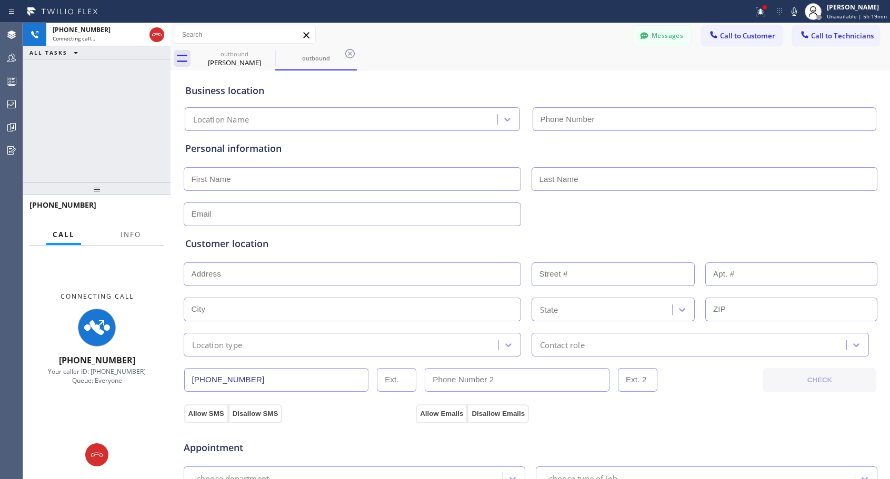
type input "[PHONE_NUMBER]"
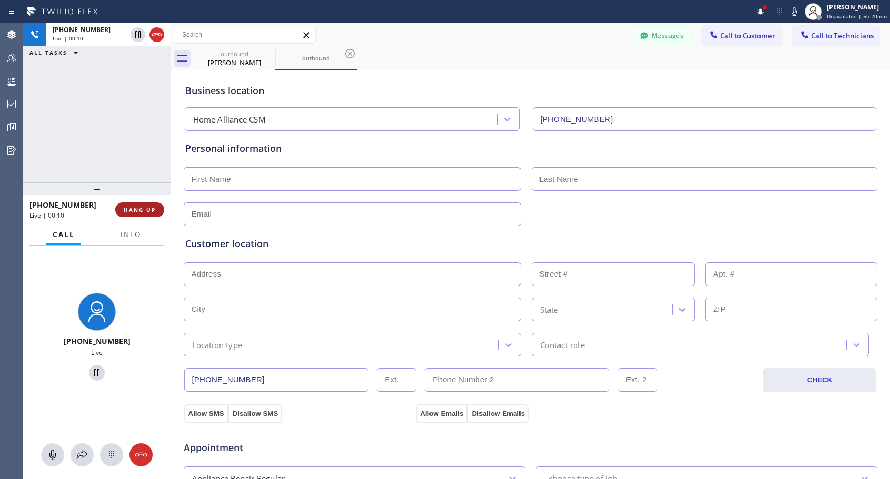
click at [154, 207] on span "HANG UP" at bounding box center [140, 209] width 32 height 7
click at [154, 208] on span "HANG UP" at bounding box center [140, 209] width 32 height 7
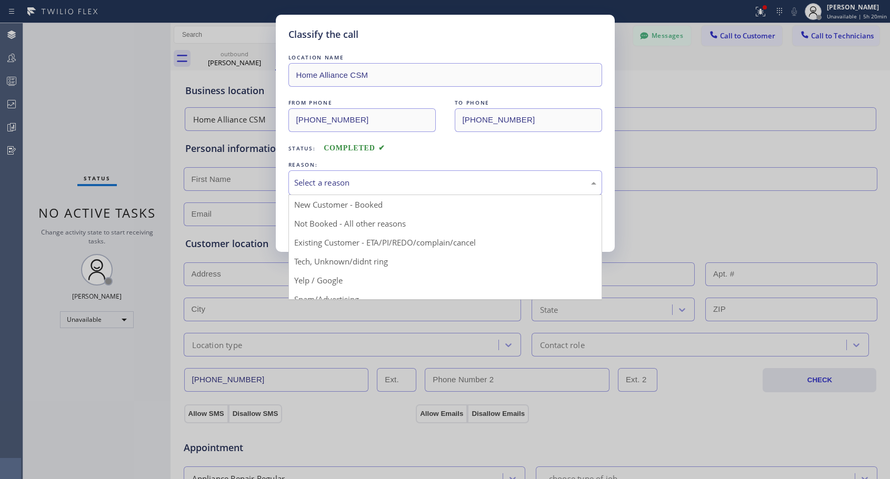
click at [338, 182] on div "Select a reason" at bounding box center [445, 183] width 302 height 12
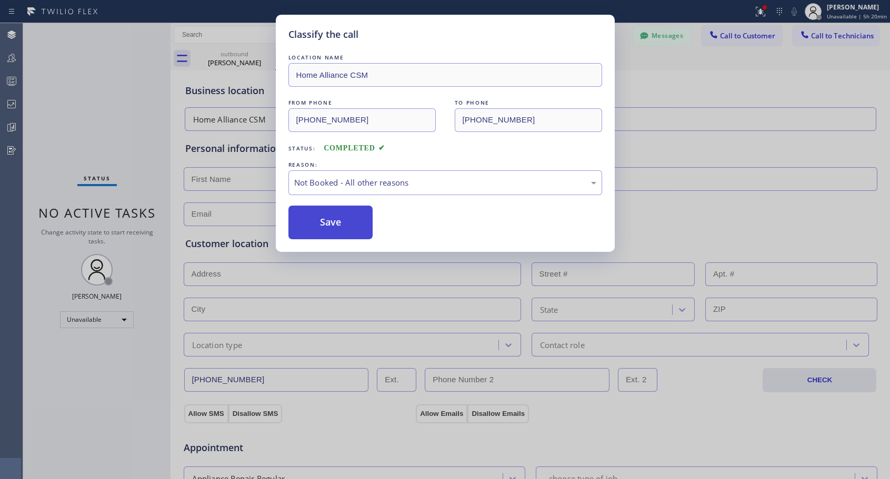
click at [334, 226] on button "Save" at bounding box center [330, 223] width 85 height 34
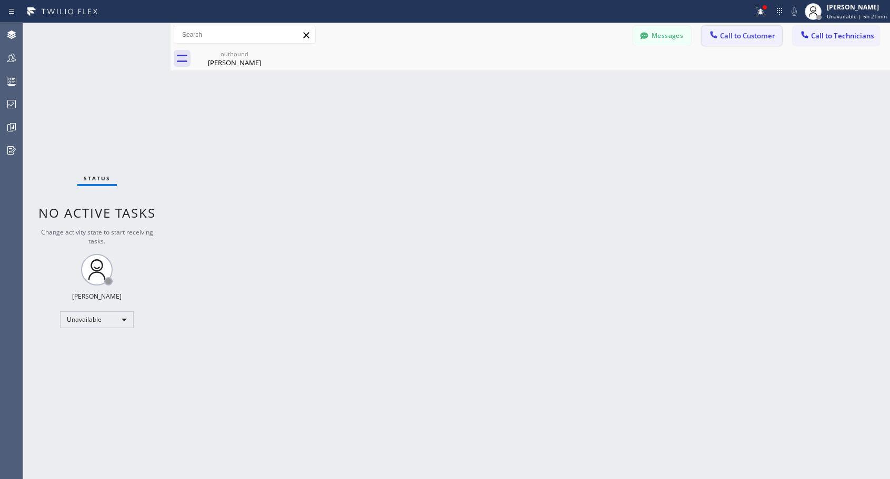
click at [732, 36] on span "Call to Customer" at bounding box center [747, 35] width 55 height 9
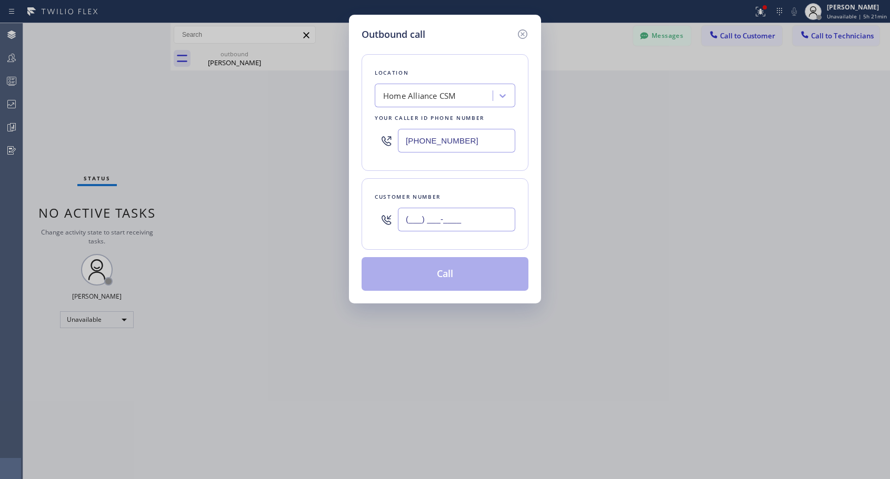
click at [465, 216] on input "(___) ___-____" at bounding box center [456, 220] width 117 height 24
paste input "310) 433-4946"
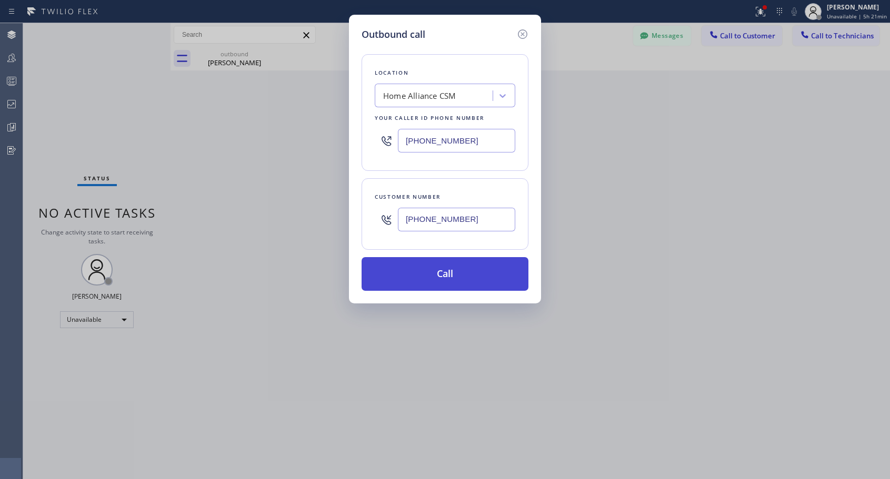
type input "[PHONE_NUMBER]"
click at [448, 276] on button "Call" at bounding box center [445, 274] width 167 height 34
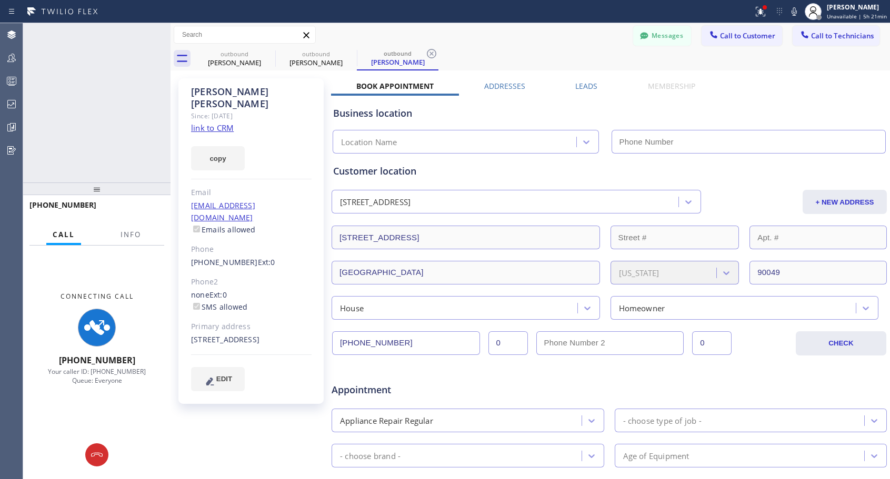
type input "[PHONE_NUMBER]"
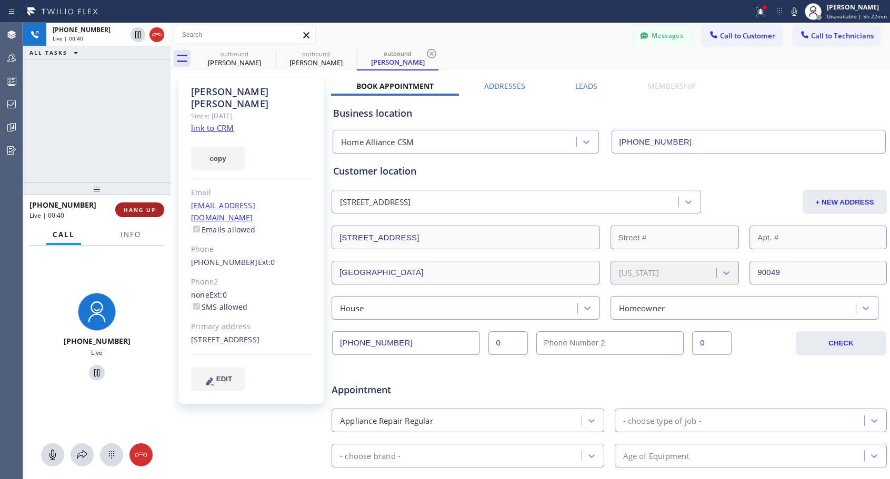
click at [129, 207] on span "HANG UP" at bounding box center [140, 209] width 32 height 7
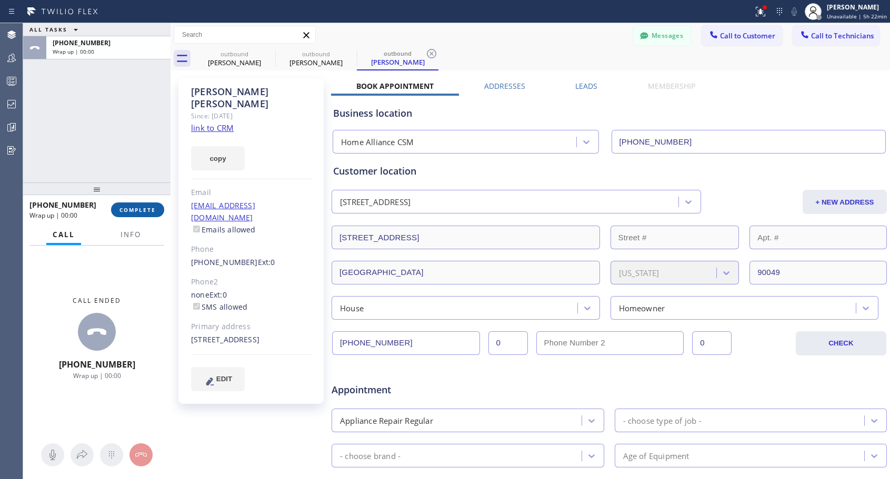
click at [129, 211] on span "COMPLETE" at bounding box center [137, 209] width 36 height 7
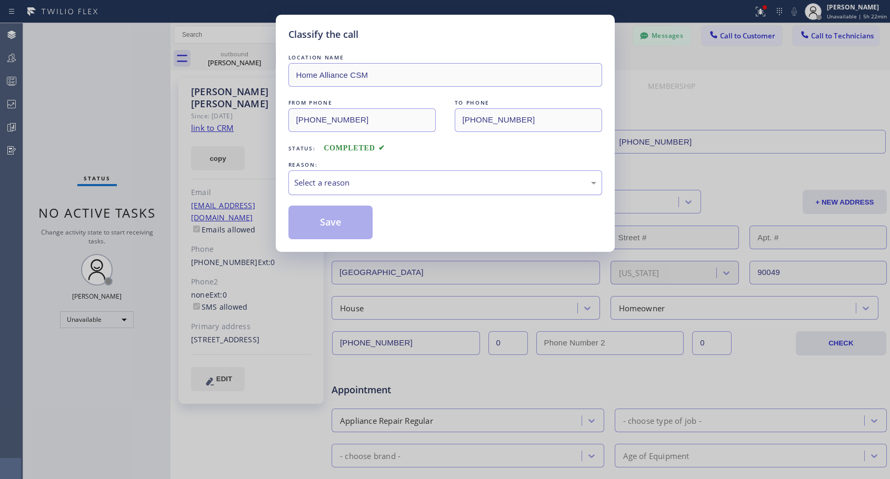
click at [319, 186] on div "Select a reason" at bounding box center [445, 183] width 302 height 12
click at [314, 227] on button "Save" at bounding box center [330, 223] width 85 height 34
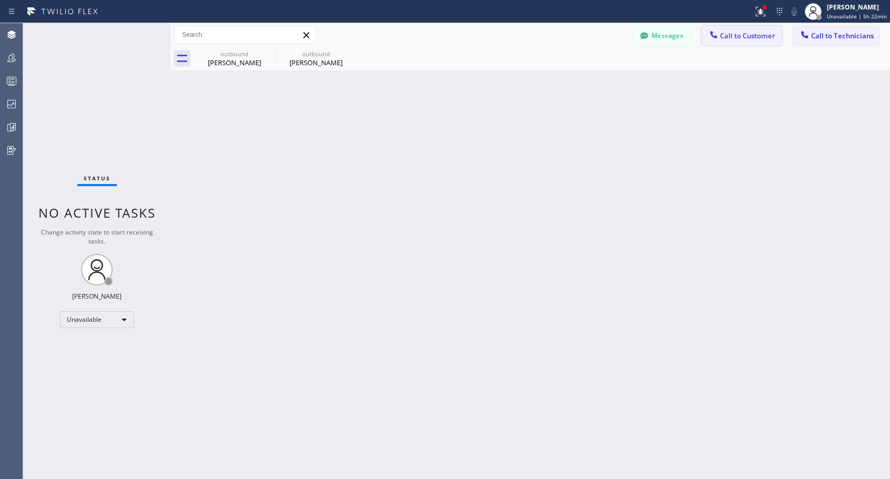
click at [722, 35] on span "Call to Customer" at bounding box center [747, 35] width 55 height 9
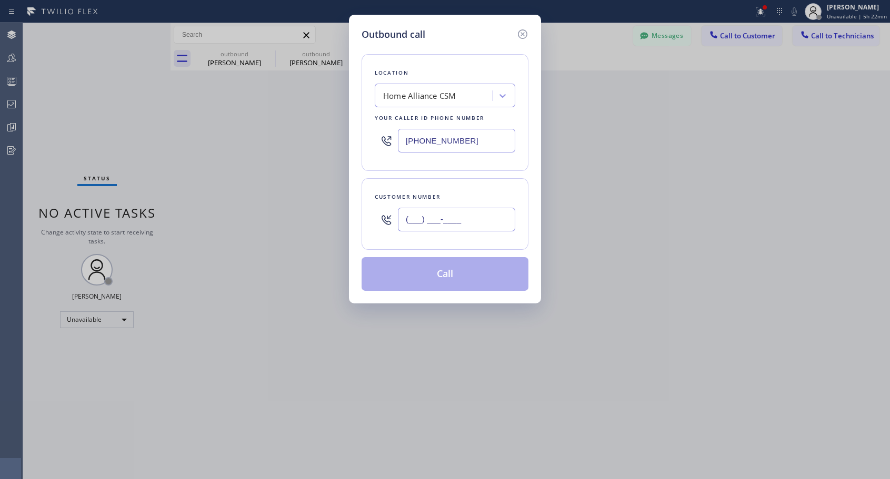
click at [435, 221] on input "(___) ___-____" at bounding box center [456, 220] width 117 height 24
paste input "310) 738-5820"
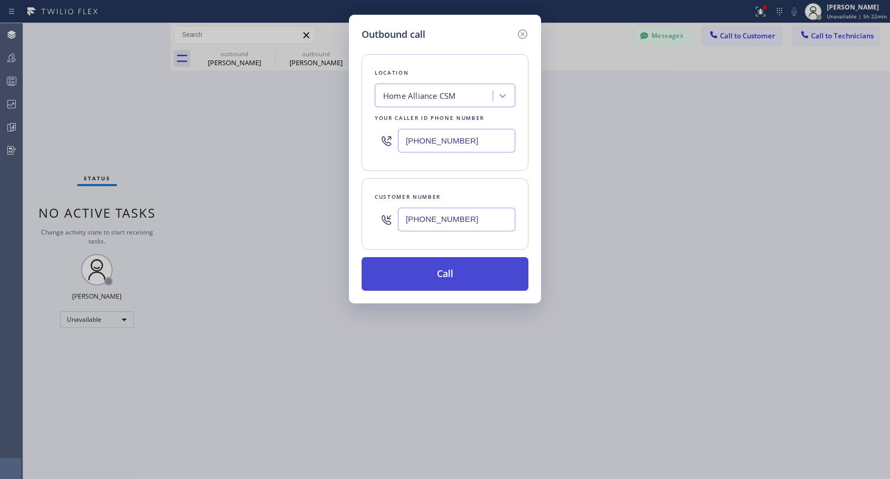
type input "[PHONE_NUMBER]"
click at [444, 275] on button "Call" at bounding box center [445, 274] width 167 height 34
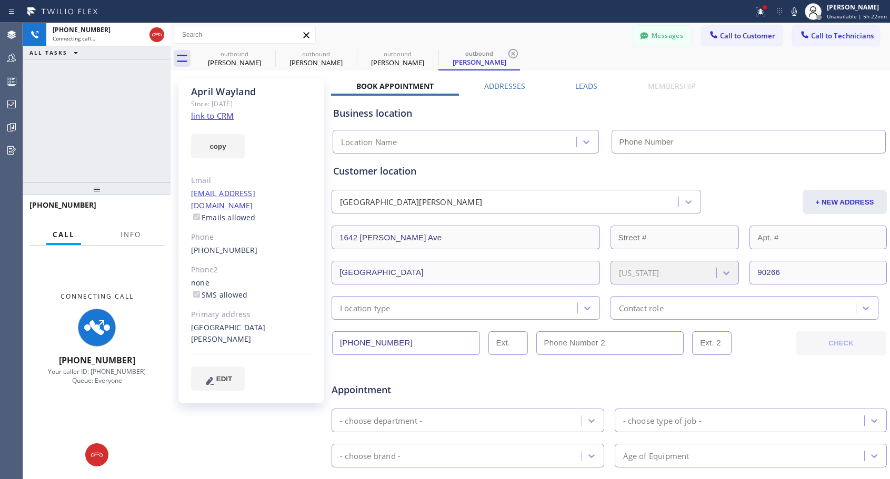
type input "[PHONE_NUMBER]"
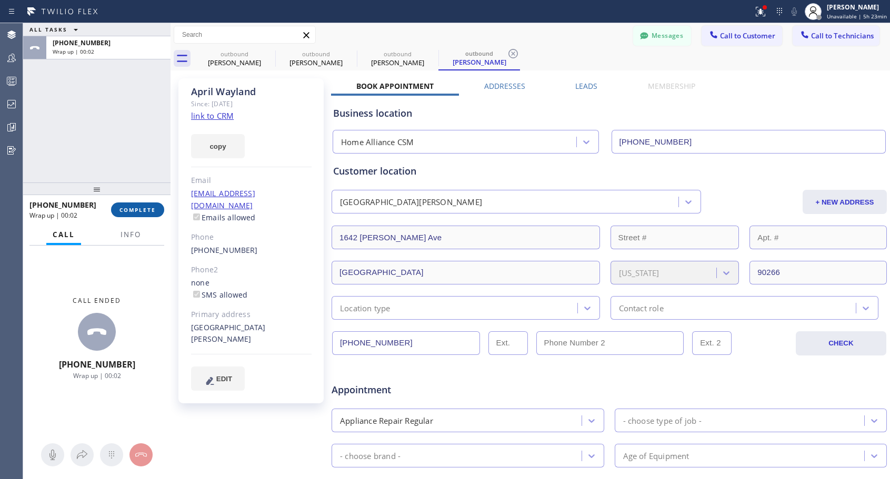
click at [153, 212] on span "COMPLETE" at bounding box center [137, 209] width 36 height 7
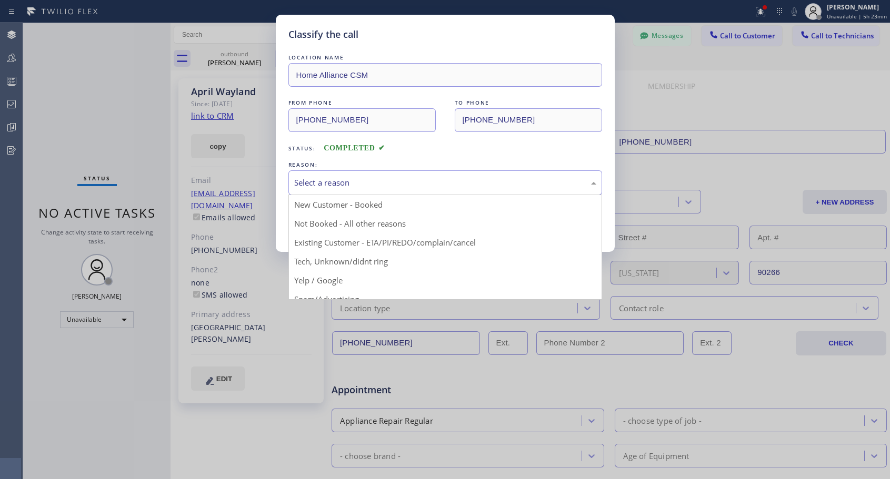
click at [430, 178] on div "Select a reason" at bounding box center [445, 183] width 302 height 12
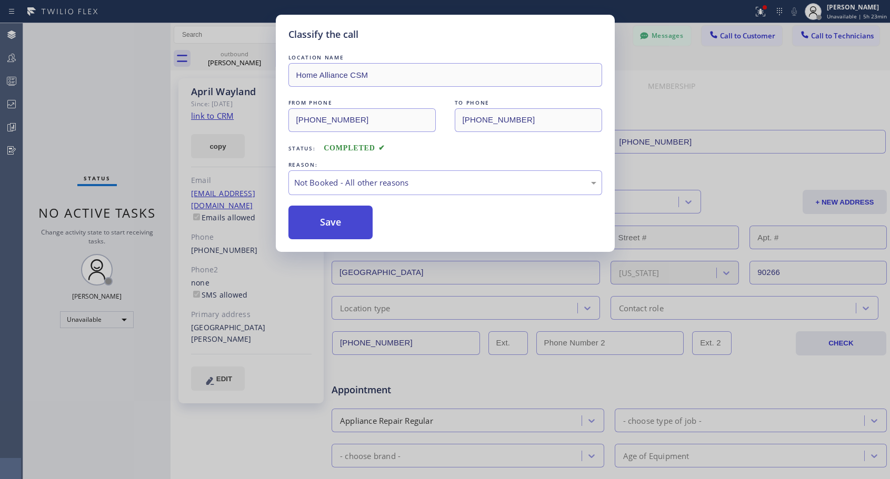
click at [349, 223] on button "Save" at bounding box center [330, 223] width 85 height 34
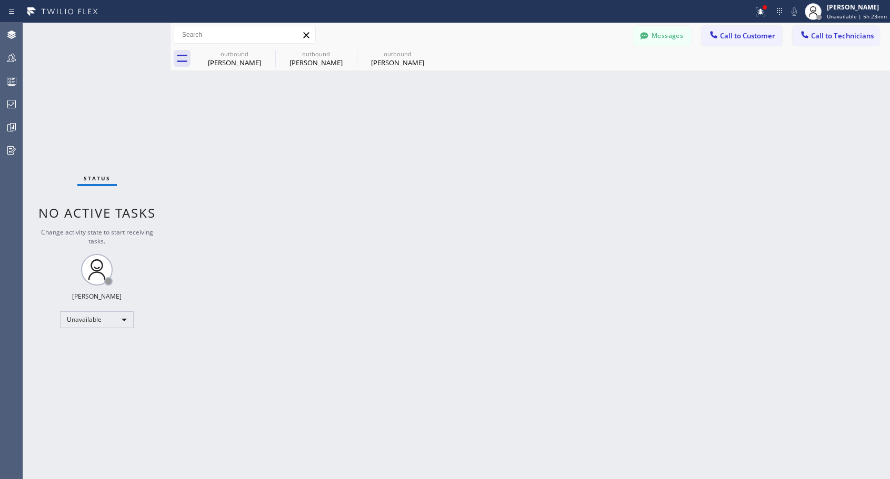
click at [390, 61] on div "[PERSON_NAME]" at bounding box center [397, 62] width 79 height 9
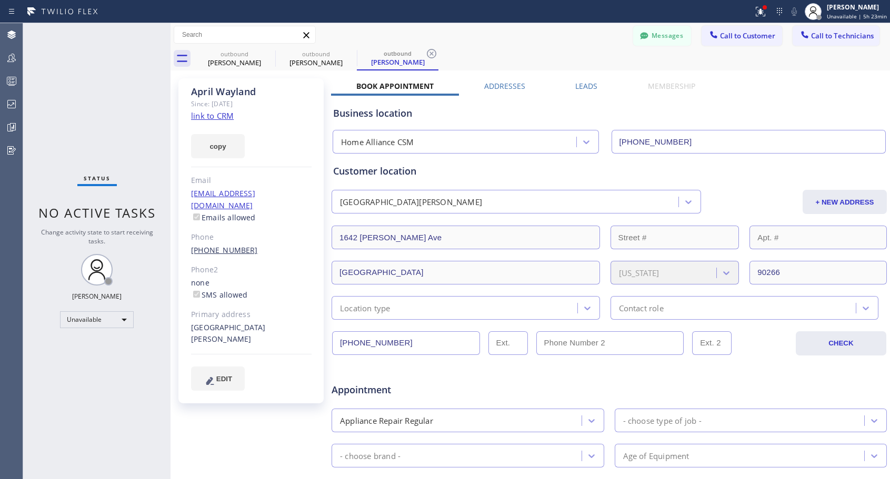
click at [225, 245] on link "[PHONE_NUMBER]" at bounding box center [224, 250] width 67 height 10
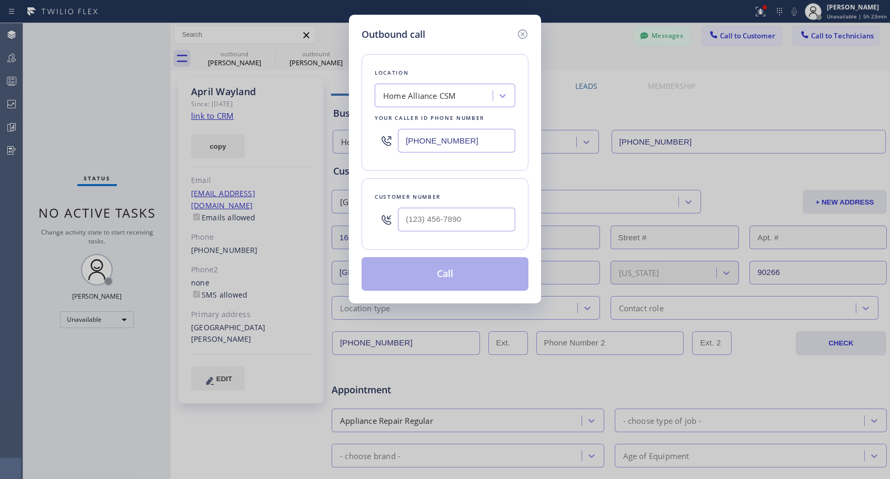
type input "[PHONE_NUMBER]"
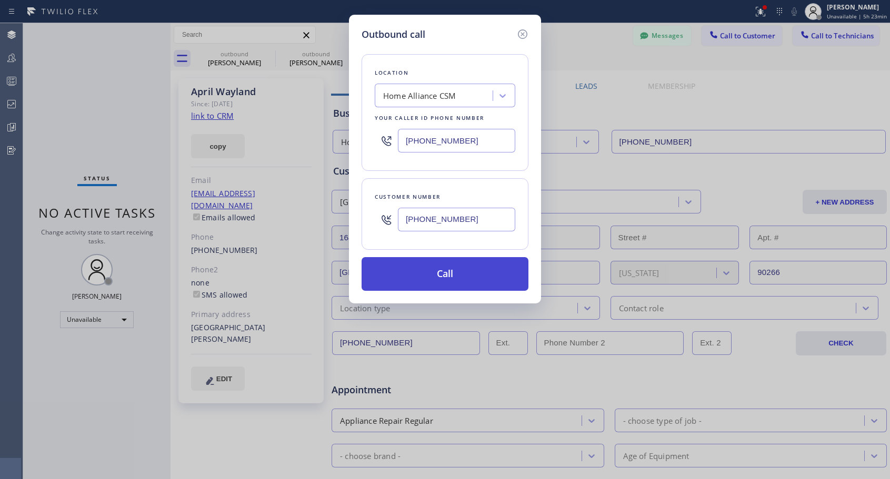
click at [425, 266] on button "Call" at bounding box center [445, 274] width 167 height 34
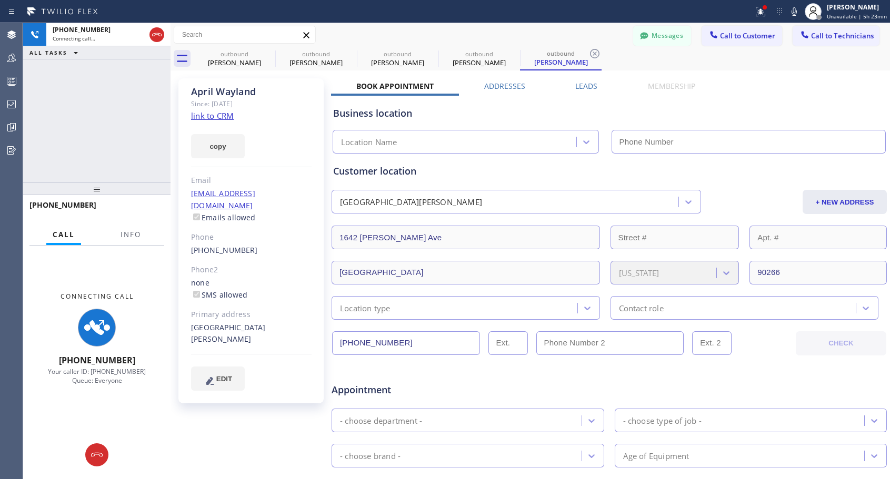
type input "[PHONE_NUMBER]"
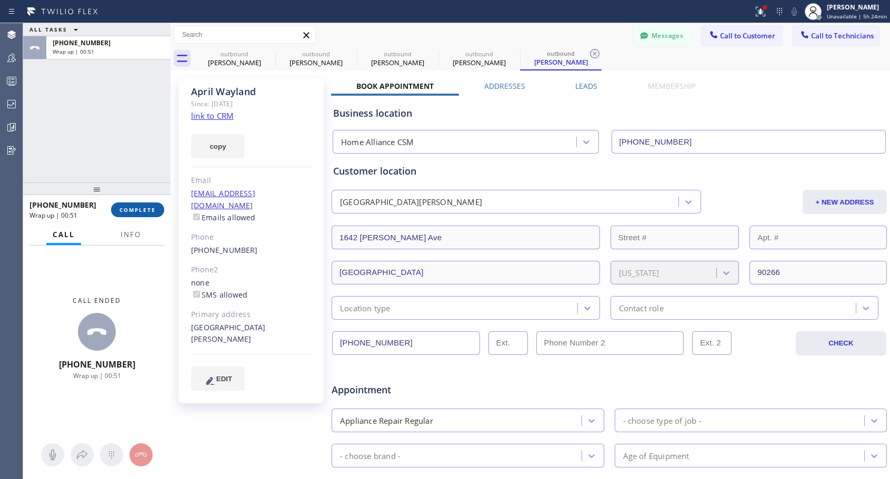
click at [126, 212] on span "COMPLETE" at bounding box center [137, 209] width 36 height 7
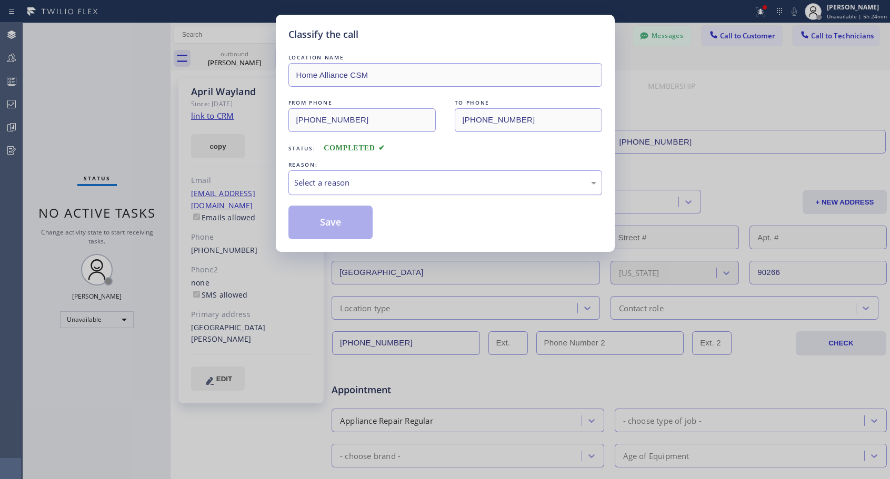
click at [326, 175] on div "Select a reason" at bounding box center [445, 183] width 314 height 25
click at [326, 222] on button "Save" at bounding box center [330, 223] width 85 height 34
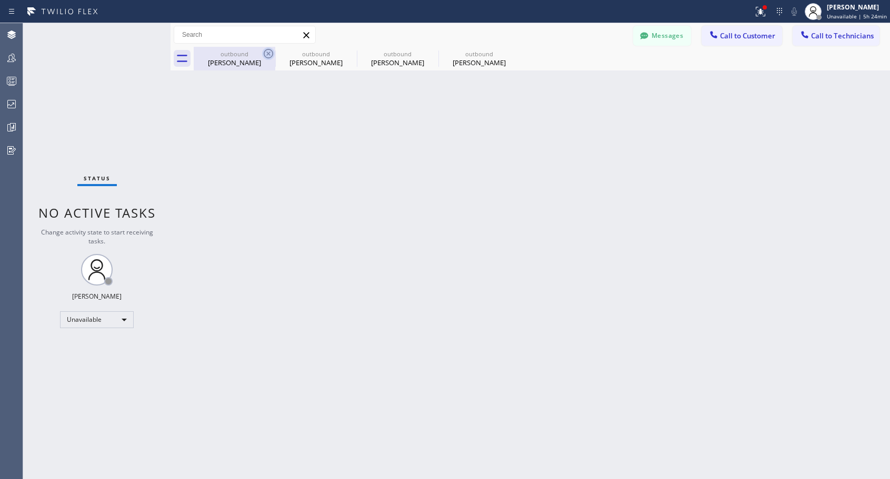
click at [272, 53] on icon at bounding box center [268, 53] width 13 height 13
click at [0, 0] on icon at bounding box center [0, 0] width 0 height 0
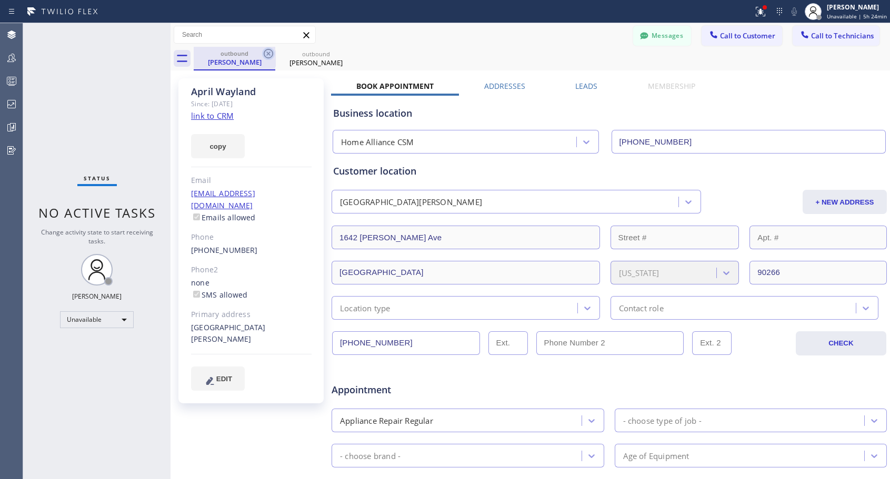
click at [272, 52] on icon at bounding box center [268, 53] width 9 height 9
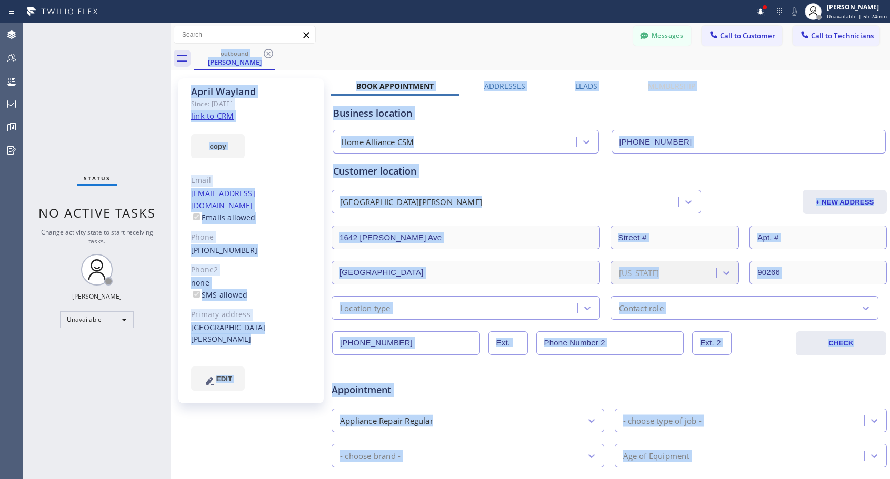
click at [272, 52] on div "outbound [PERSON_NAME]" at bounding box center [542, 59] width 696 height 24
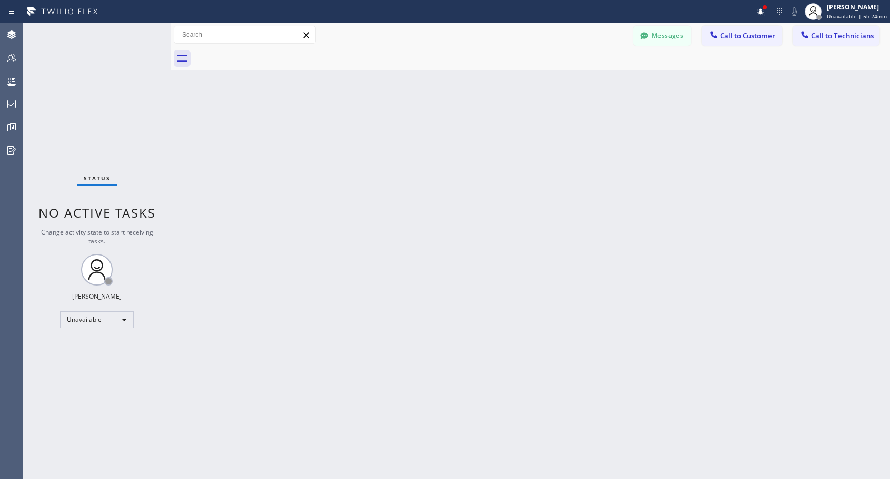
drag, startPoint x: 747, startPoint y: 38, endPoint x: 422, endPoint y: 173, distance: 352.5
click at [743, 39] on span "Call to Customer" at bounding box center [747, 35] width 55 height 9
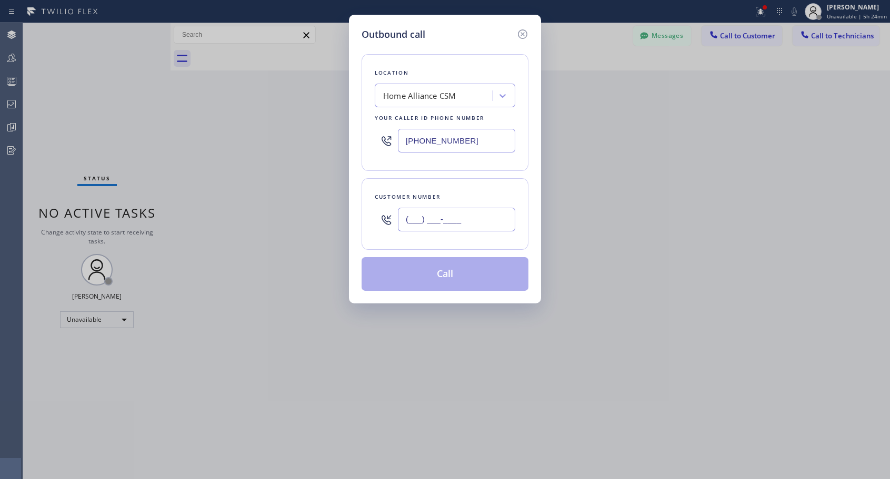
click at [419, 215] on input "(___) ___-____" at bounding box center [456, 220] width 117 height 24
paste input "786) 269-3338"
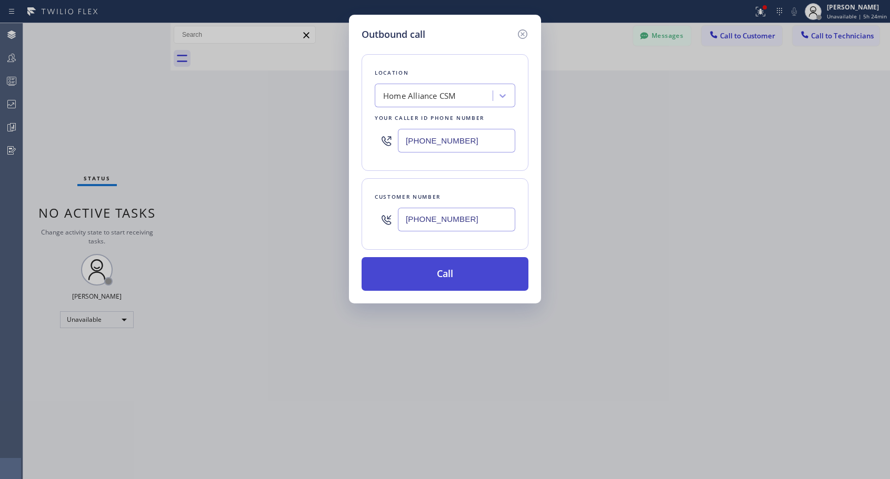
type input "[PHONE_NUMBER]"
click at [429, 275] on button "Call" at bounding box center [445, 274] width 167 height 34
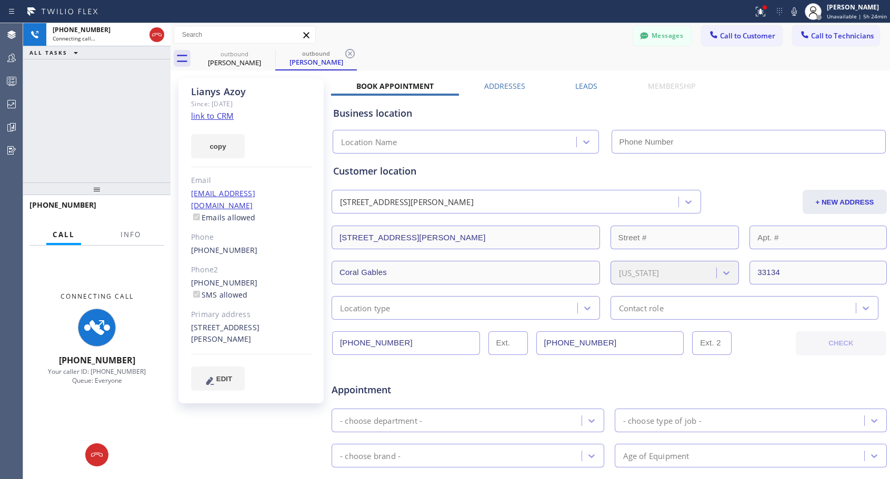
type input "[PHONE_NUMBER]"
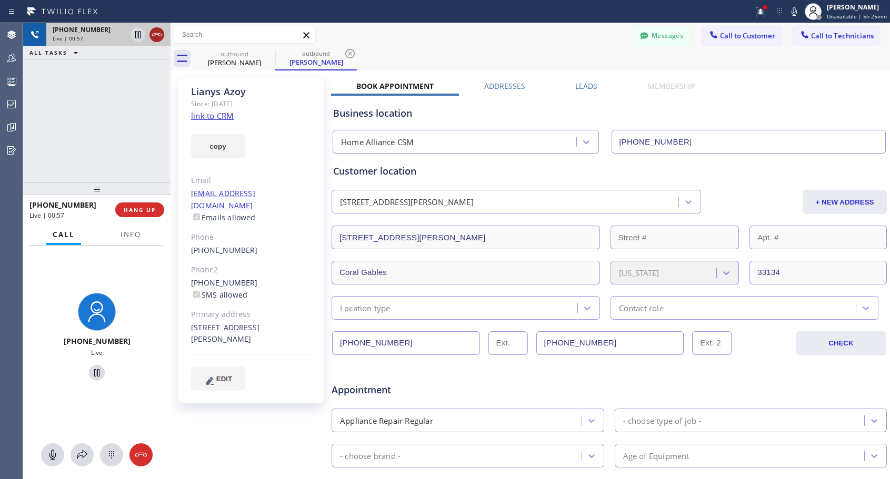
click at [155, 35] on icon at bounding box center [157, 34] width 13 height 13
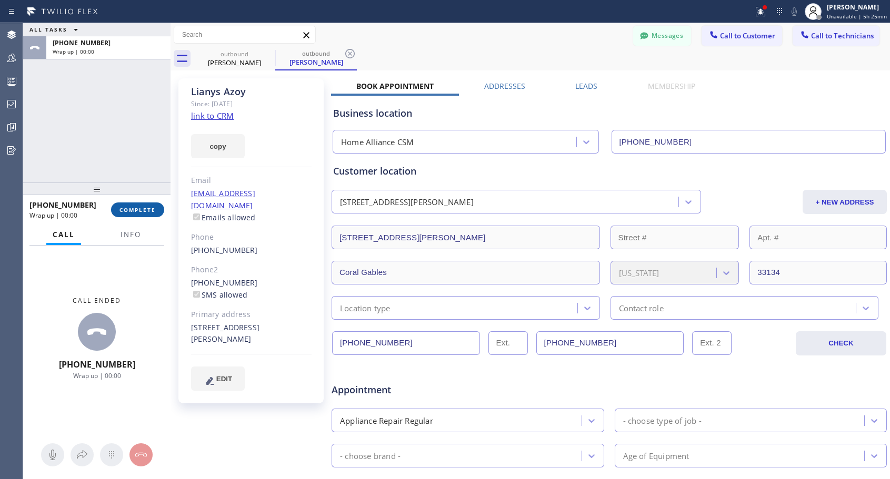
click at [137, 215] on button "COMPLETE" at bounding box center [137, 210] width 53 height 15
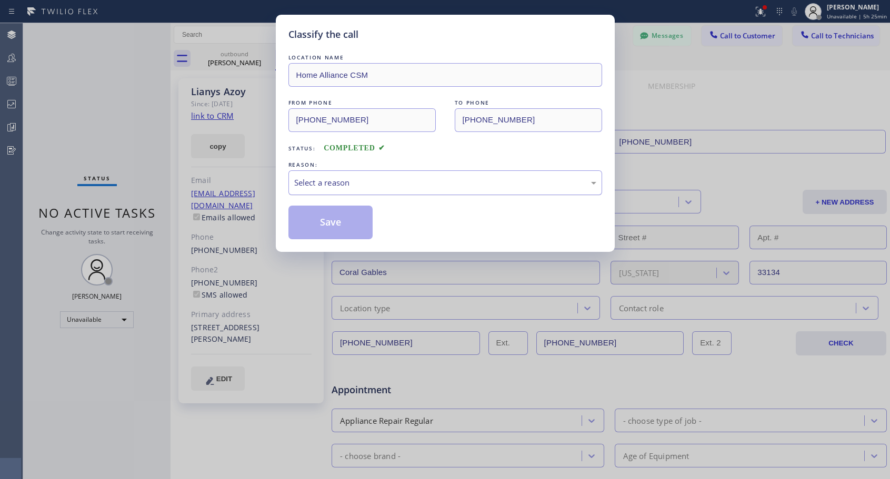
click at [365, 184] on div "Select a reason" at bounding box center [445, 183] width 302 height 12
click at [348, 222] on button "Save" at bounding box center [330, 223] width 85 height 34
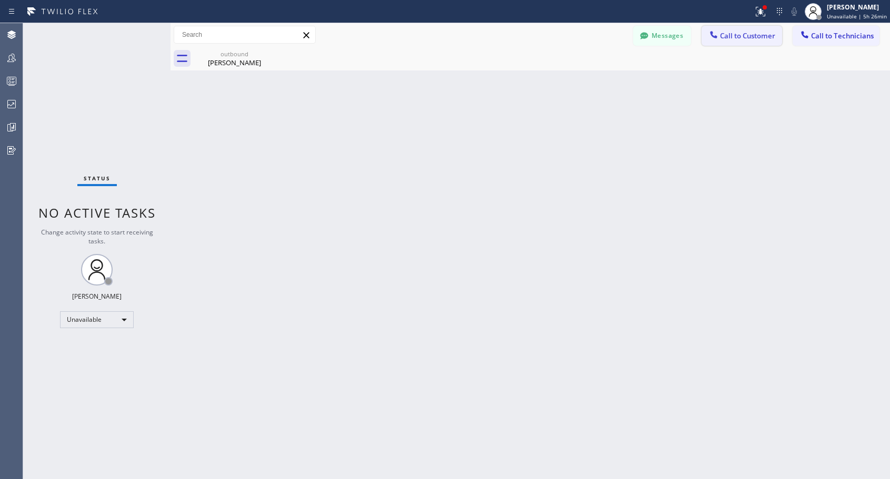
click at [709, 39] on icon at bounding box center [713, 34] width 11 height 11
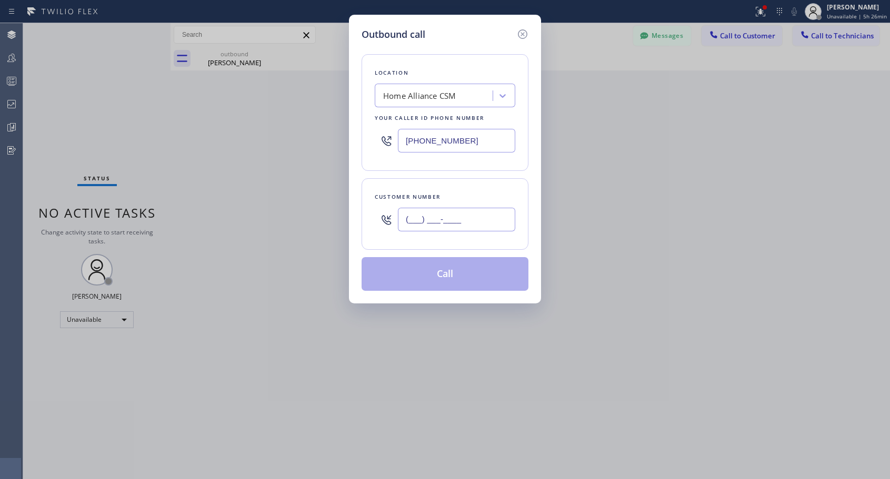
click at [492, 222] on input "(___) ___-____" at bounding box center [456, 220] width 117 height 24
paste input "619) 808-5263"
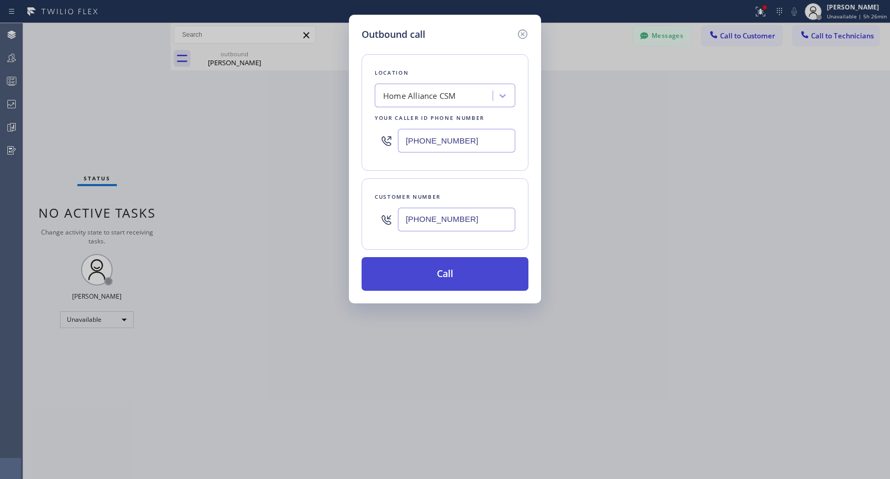
type input "[PHONE_NUMBER]"
click at [456, 272] on button "Call" at bounding box center [445, 274] width 167 height 34
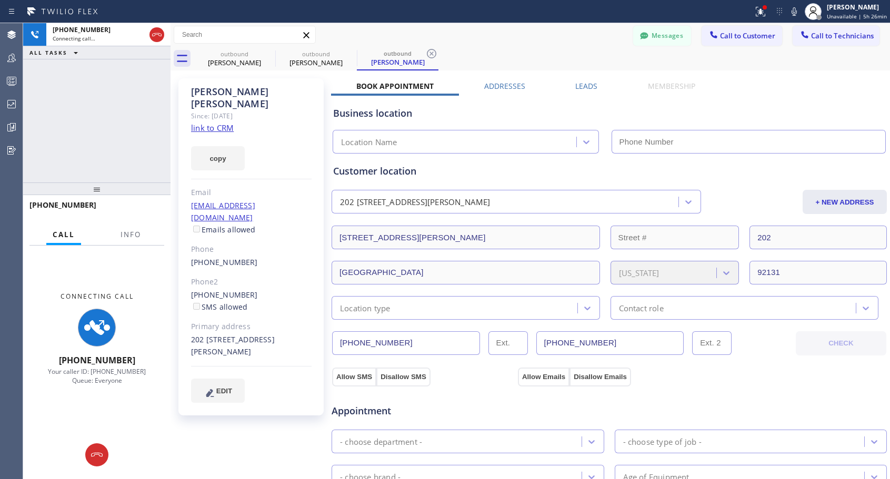
type input "[PHONE_NUMBER]"
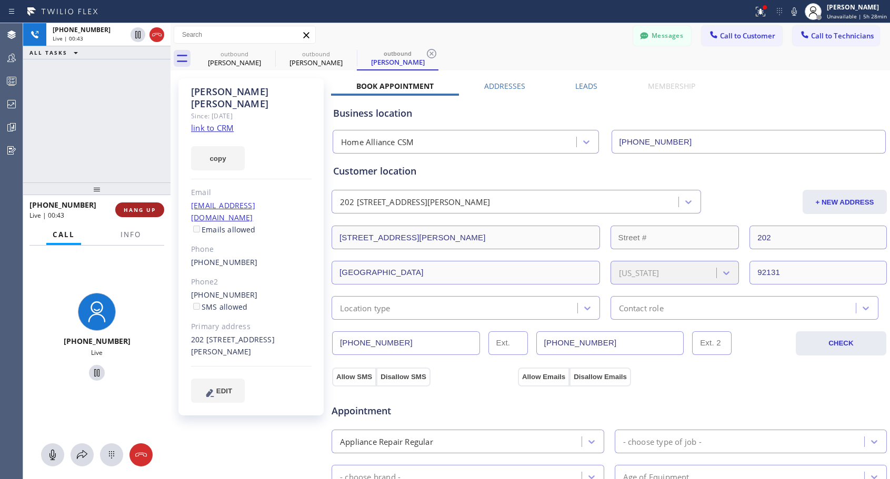
click at [133, 205] on button "HANG UP" at bounding box center [139, 210] width 49 height 15
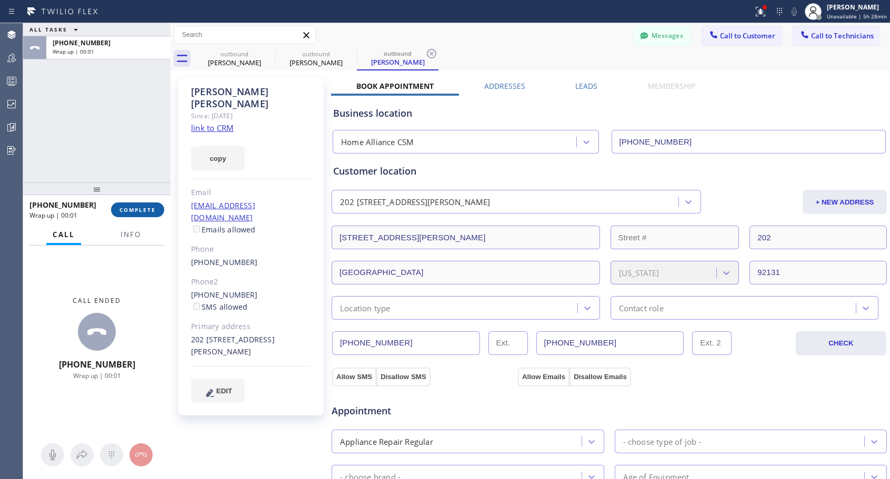
click at [133, 212] on span "COMPLETE" at bounding box center [137, 209] width 36 height 7
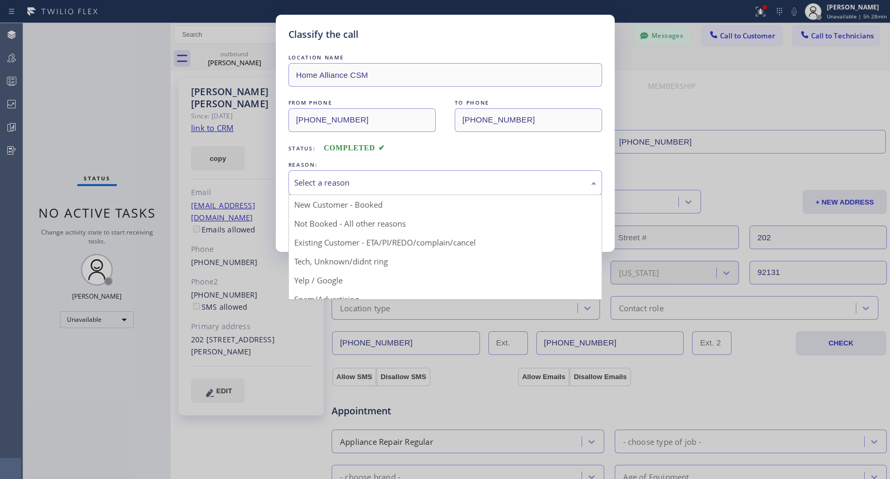
click at [403, 179] on div "Select a reason" at bounding box center [445, 183] width 302 height 12
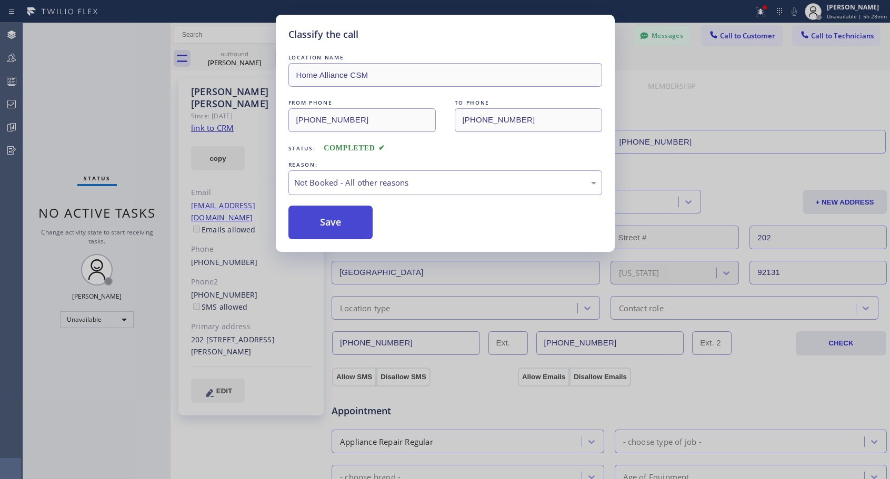
click at [361, 222] on button "Save" at bounding box center [330, 223] width 85 height 34
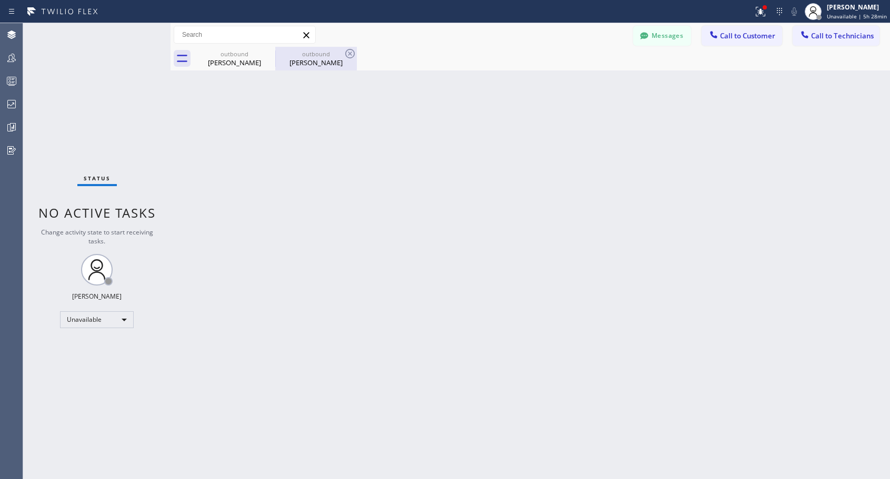
click at [309, 58] on div "[PERSON_NAME]" at bounding box center [315, 62] width 79 height 9
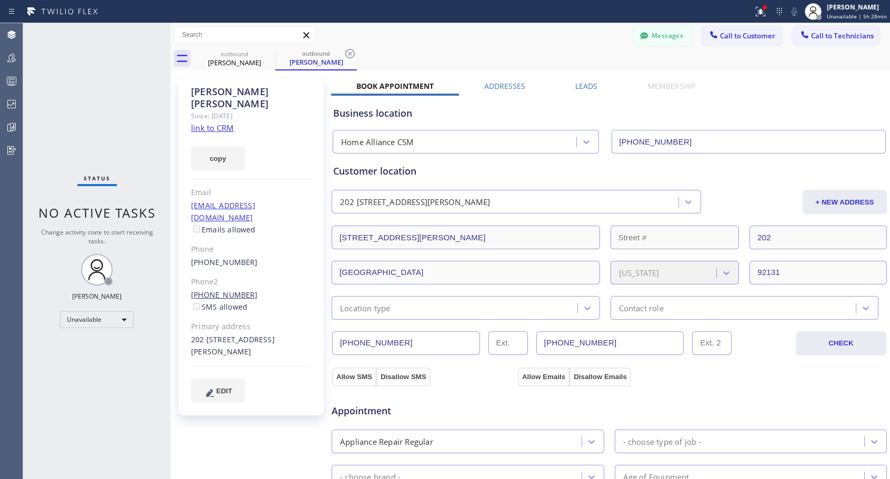
click at [217, 290] on link "[PHONE_NUMBER]" at bounding box center [224, 295] width 67 height 10
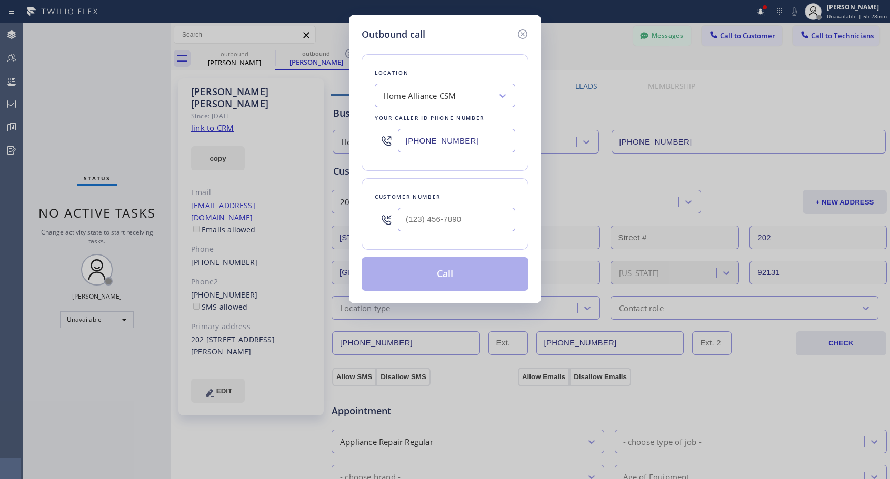
type input "[PHONE_NUMBER]"
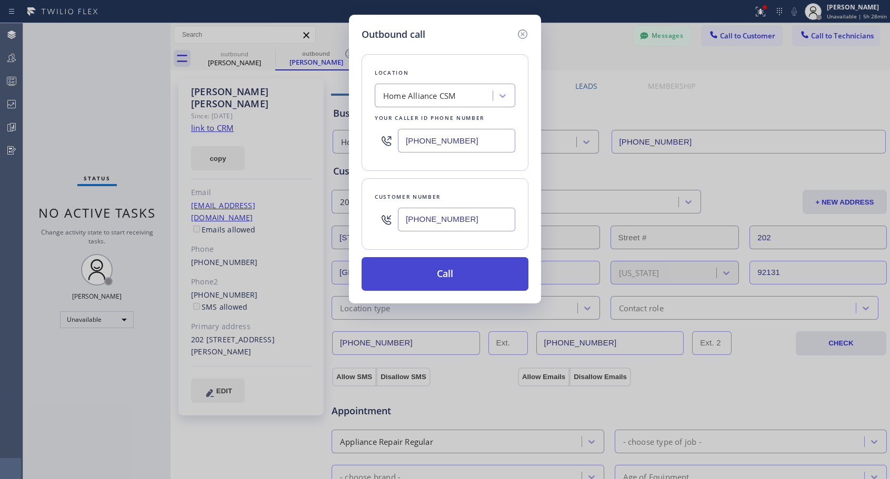
click at [437, 278] on button "Call" at bounding box center [445, 274] width 167 height 34
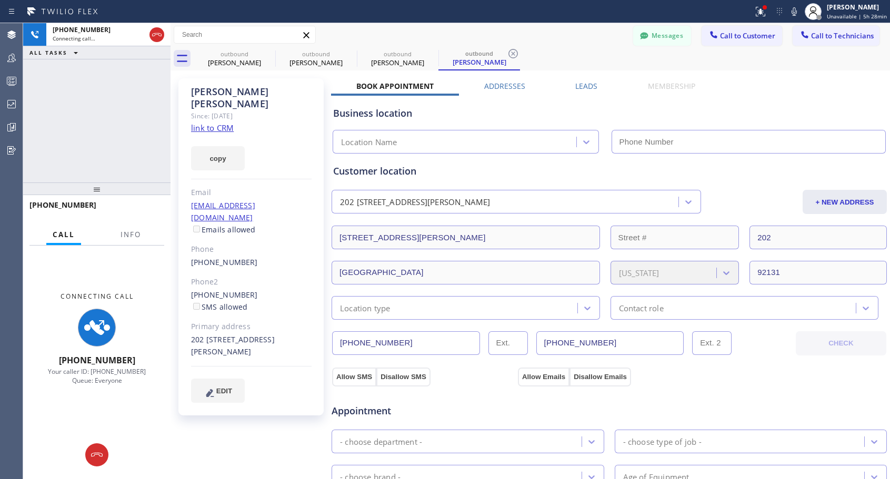
type input "[PHONE_NUMBER]"
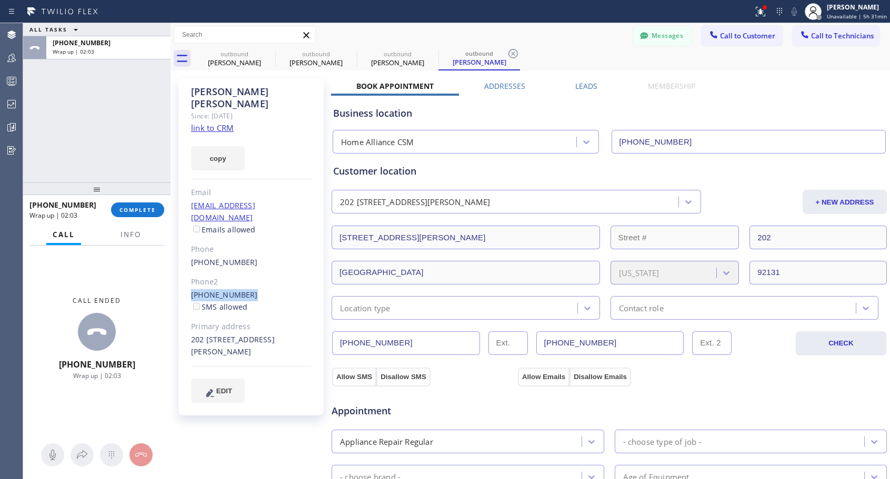
drag, startPoint x: 256, startPoint y: 271, endPoint x: 42, endPoint y: 181, distance: 232.5
click at [179, 275] on div "[PERSON_NAME] Since: [DATE] link to CRM copy Email [EMAIL_ADDRESS][DOMAIN_NAME]…" at bounding box center [250, 246] width 145 height 337
copy link "[PHONE_NUMBER]"
click at [144, 212] on span "COMPLETE" at bounding box center [137, 209] width 36 height 7
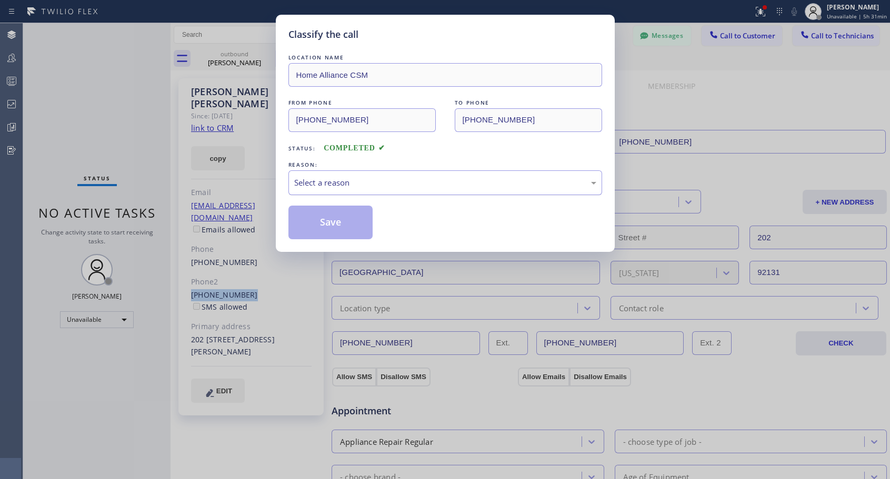
click at [364, 179] on div "Select a reason" at bounding box center [445, 183] width 302 height 12
click at [343, 186] on div "Not Booked - All other reasons" at bounding box center [445, 183] width 302 height 12
click at [329, 216] on button "Save" at bounding box center [330, 223] width 85 height 34
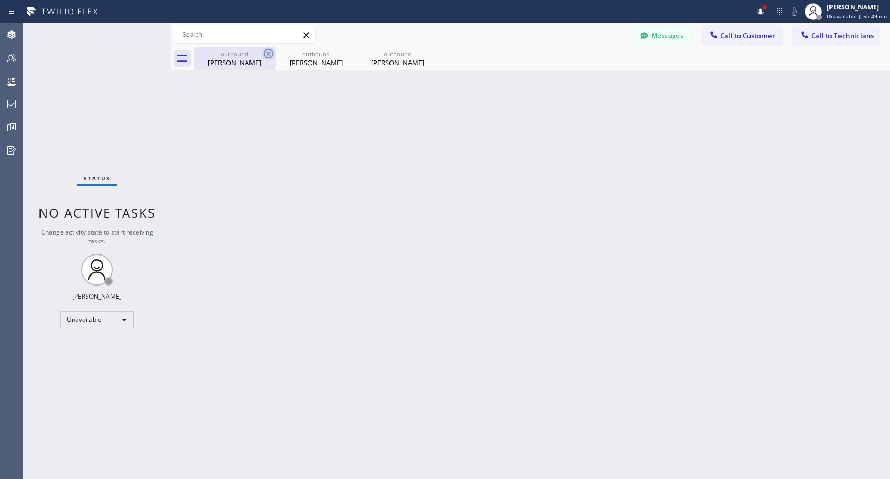
click at [271, 54] on icon at bounding box center [268, 53] width 13 height 13
click at [0, 0] on icon at bounding box center [0, 0] width 0 height 0
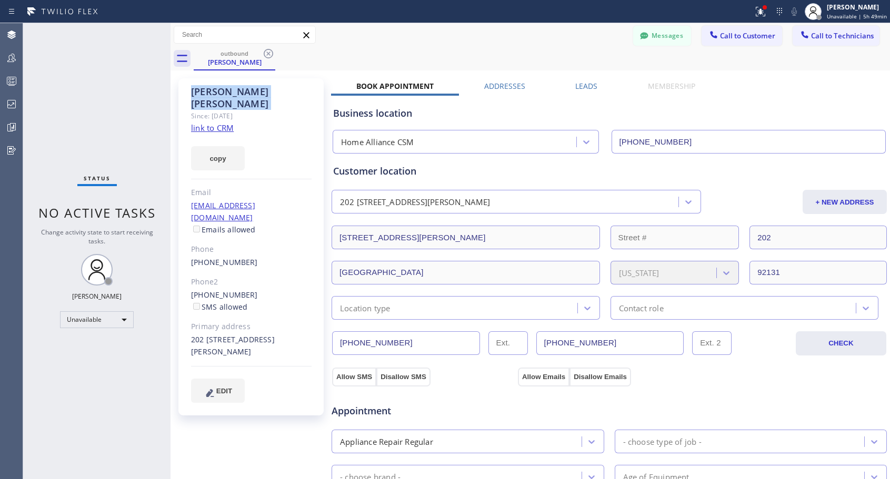
click at [271, 54] on icon at bounding box center [268, 53] width 13 height 13
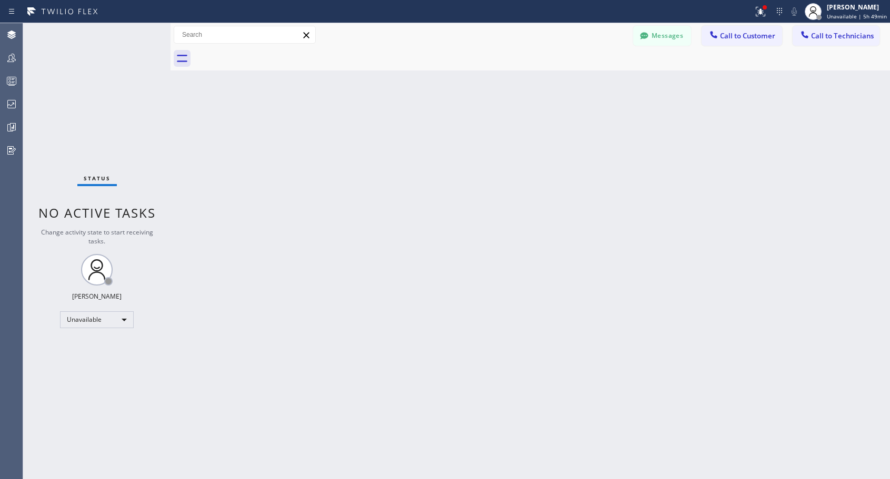
click at [271, 54] on div at bounding box center [542, 59] width 696 height 24
click at [730, 41] on button "Call to Customer" at bounding box center [742, 36] width 81 height 20
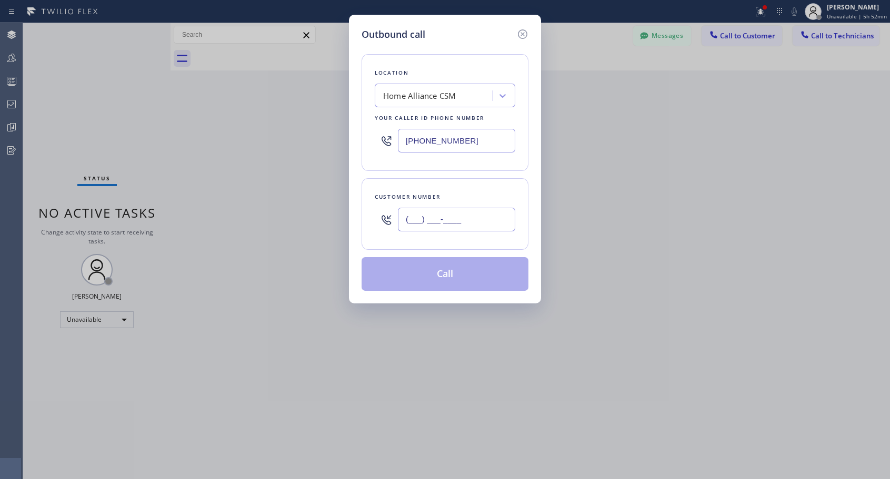
click at [400, 230] on input "(___) ___-____" at bounding box center [456, 220] width 117 height 24
paste input "310) 930-8907"
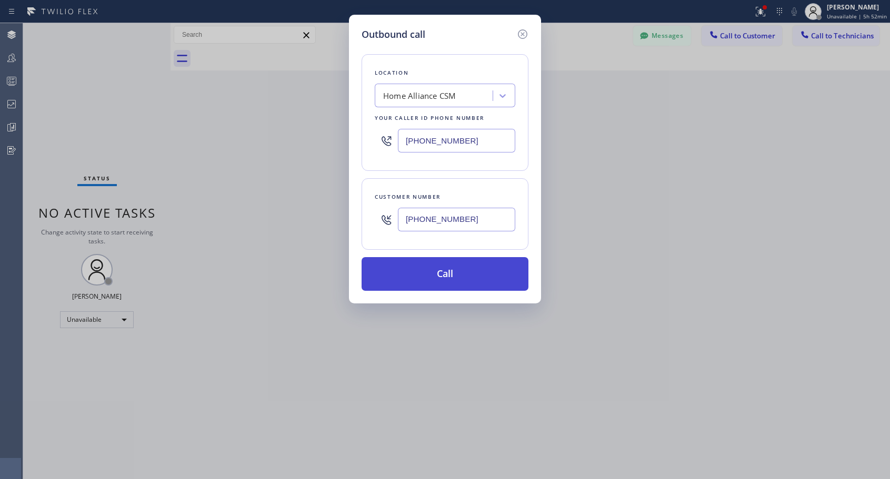
type input "[PHONE_NUMBER]"
click at [466, 271] on button "Call" at bounding box center [445, 274] width 167 height 34
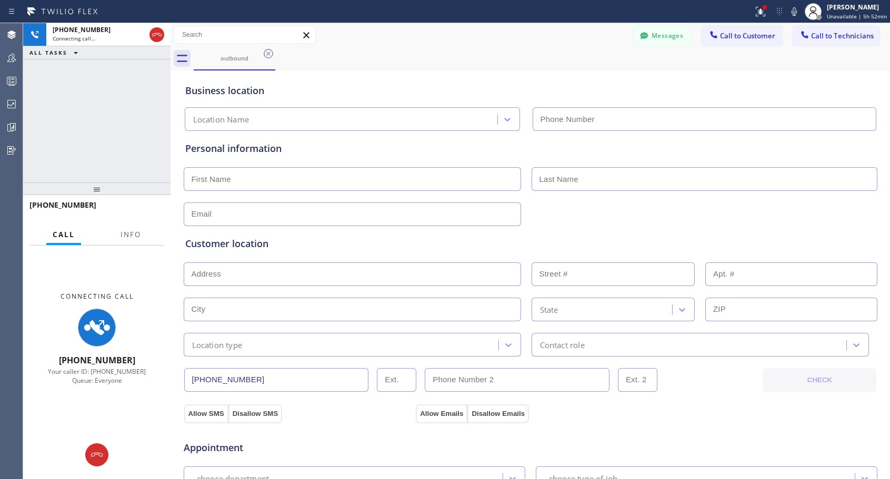
type input "[PHONE_NUMBER]"
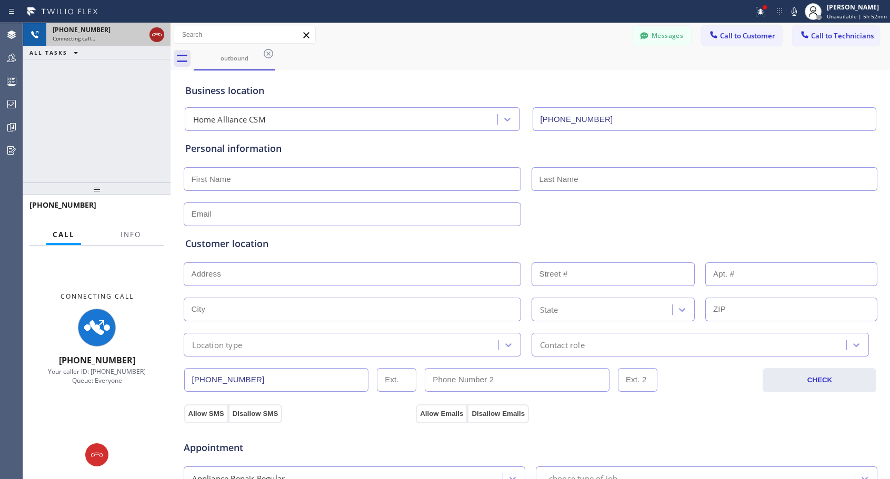
click at [159, 38] on icon at bounding box center [157, 34] width 13 height 13
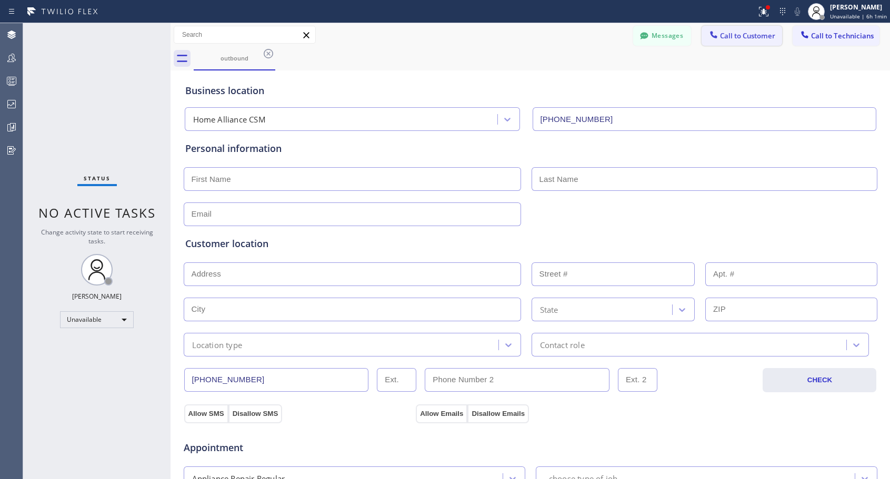
click at [728, 36] on span "Call to Customer" at bounding box center [747, 35] width 55 height 9
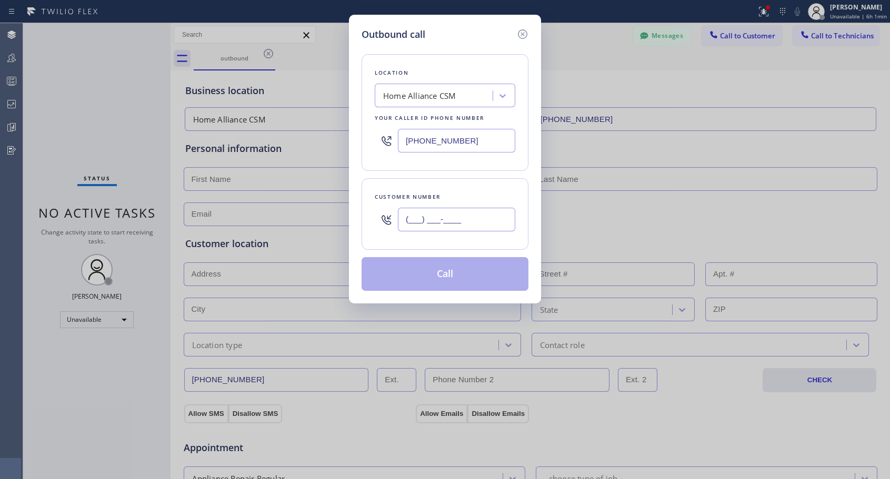
click at [426, 217] on input "(___) ___-____" at bounding box center [456, 220] width 117 height 24
paste input "719) 419-2987"
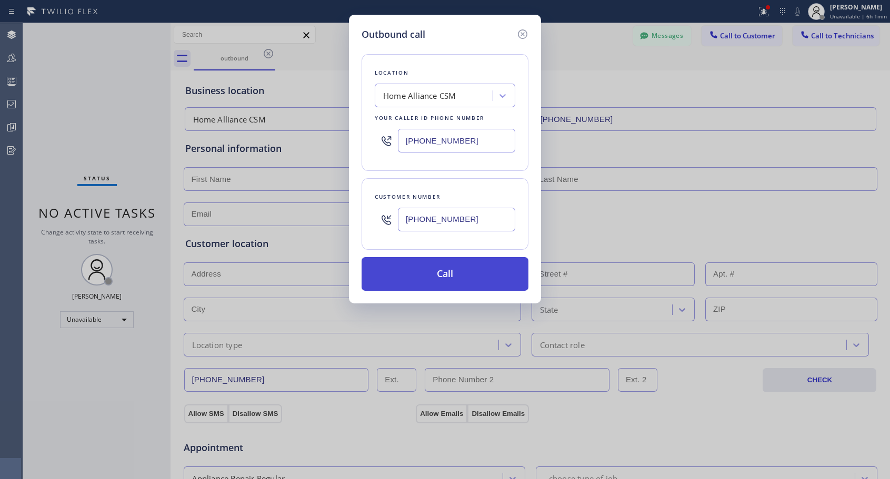
type input "[PHONE_NUMBER]"
click at [452, 271] on button "Call" at bounding box center [445, 274] width 167 height 34
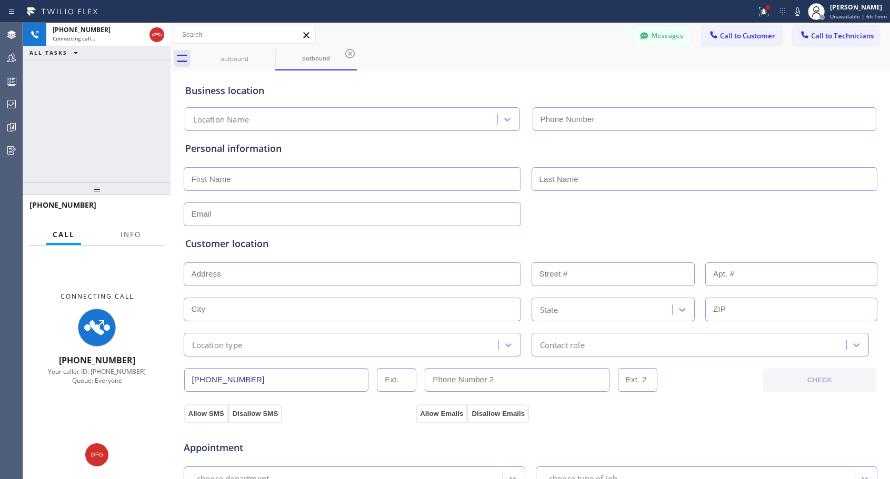
type input "[PHONE_NUMBER]"
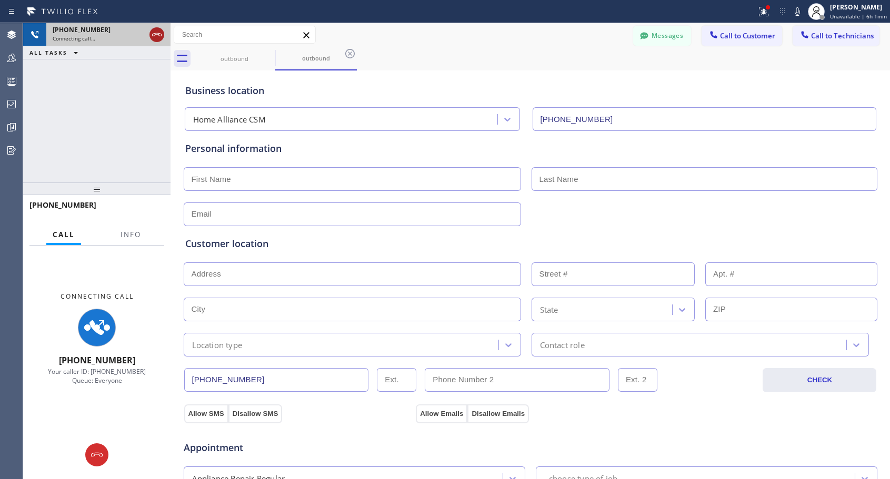
click at [156, 36] on icon at bounding box center [157, 34] width 13 height 13
